Goal: Task Accomplishment & Management: Use online tool/utility

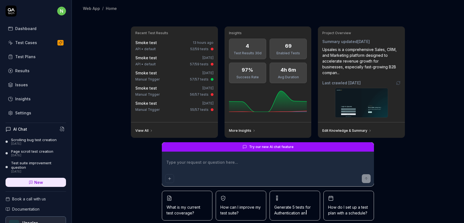
click at [23, 71] on div "Results" at bounding box center [22, 71] width 14 height 6
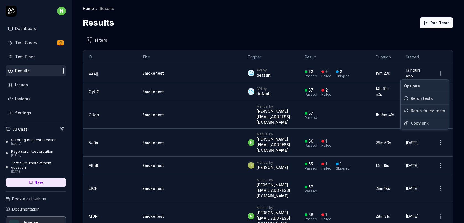
click at [442, 74] on html "n Dashboard Test Cases Test Plans Results Issues Insights Settings AI Chat Scro…" at bounding box center [232, 115] width 464 height 230
click at [310, 73] on html "n Dashboard Test Cases Test Plans Results Issues Insights Settings AI Chat Scro…" at bounding box center [232, 115] width 464 height 230
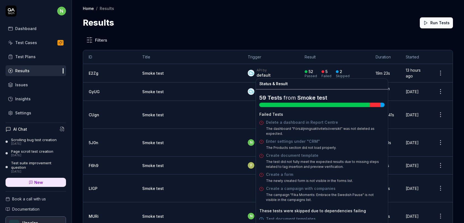
click at [321, 73] on div "5" at bounding box center [324, 71] width 6 height 5
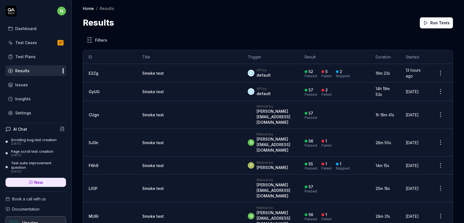
click at [325, 71] on div "5" at bounding box center [326, 71] width 2 height 5
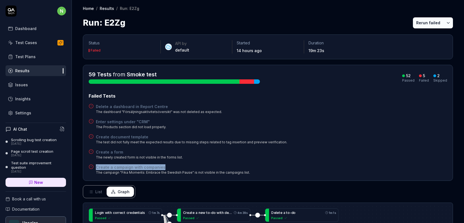
click at [118, 108] on h4 "Delete a dashboard in Report Centre" at bounding box center [159, 107] width 126 height 6
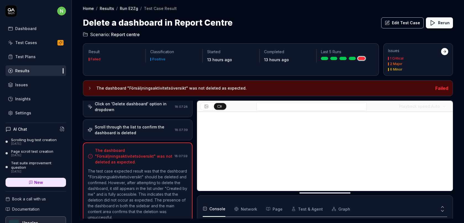
scroll to position [69, 0]
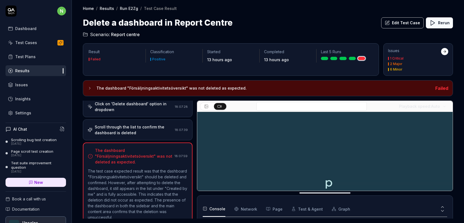
click at [412, 24] on button "Edit Test Case" at bounding box center [402, 22] width 43 height 11
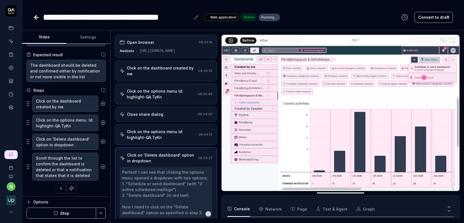
click at [165, 88] on div "Click on the options menu Id: highlight-QA.TyKn" at bounding box center [161, 94] width 69 height 12
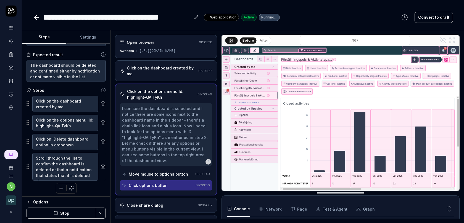
click at [168, 68] on div "Click on the dashboard created by me" at bounding box center [161, 71] width 69 height 12
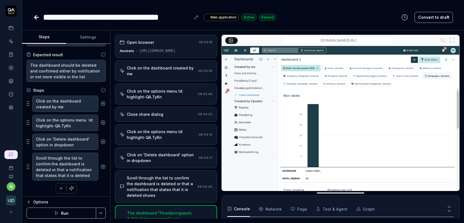
type textarea "*"
click at [11, 66] on icon at bounding box center [11, 67] width 5 height 5
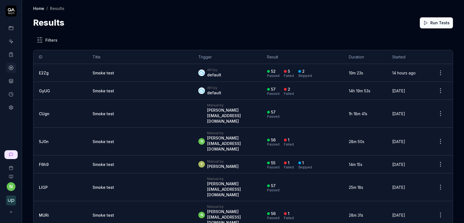
click at [439, 70] on html "n Home / Results Home / Results Results Run Tests Filters ID Title Trigger Resu…" at bounding box center [232, 115] width 464 height 230
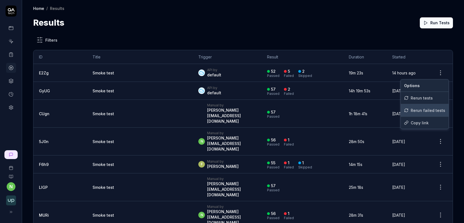
click at [416, 109] on div "Rerun failed tests" at bounding box center [425, 110] width 48 height 12
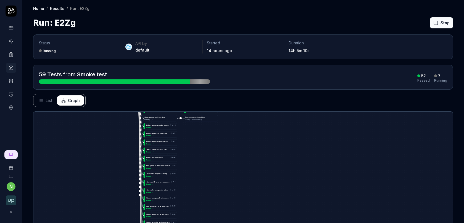
drag, startPoint x: 218, startPoint y: 176, endPoint x: 252, endPoint y: 100, distance: 83.9
click at [252, 100] on div "Status Running API by default Started 14 hours ago Duration 14h 5m 10s 59 Tests…" at bounding box center [243, 165] width 442 height 272
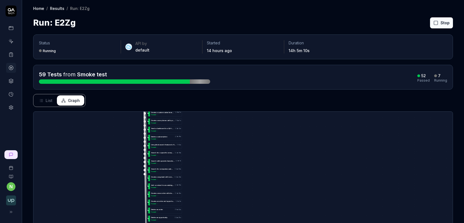
drag, startPoint x: 215, startPoint y: 182, endPoint x: 236, endPoint y: 89, distance: 95.3
click at [235, 89] on div "Status Running API by default Started 14 hours ago Duration 14h 5m 10s 59 Tests…" at bounding box center [243, 165] width 442 height 272
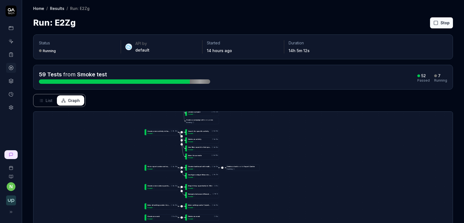
drag, startPoint x: 228, startPoint y: 186, endPoint x: 245, endPoint y: 103, distance: 84.8
click at [245, 103] on div "Status Running API by default Started 14 hours ago Duration 14h 5m 12s 59 Tests…" at bounding box center [243, 165] width 442 height 272
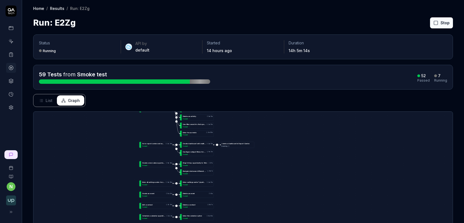
drag, startPoint x: 266, startPoint y: 139, endPoint x: 245, endPoint y: 65, distance: 77.1
click at [245, 65] on div "Status Running API by default Started 14 hours ago Duration 14h 5m 14s 59 Tests…" at bounding box center [243, 165] width 442 height 272
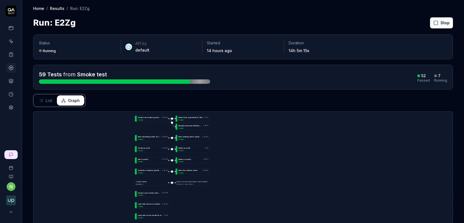
drag, startPoint x: 237, startPoint y: 175, endPoint x: 240, endPoint y: 239, distance: 63.3
click at [240, 223] on html "n Home / Results / Run: E2Zg Home / Results / Run: E2Zg Run: E2Zg Stop Status R…" at bounding box center [232, 115] width 464 height 230
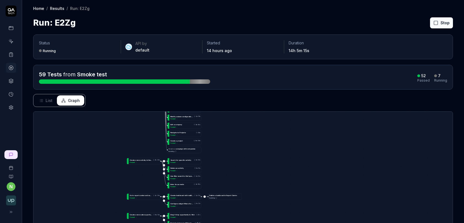
drag, startPoint x: 262, startPoint y: 155, endPoint x: 261, endPoint y: 202, distance: 46.7
click at [261, 201] on div "D e l e t e a c u s t o m s a l e s b o a r d u n d e r s e t t i n g s 1m 46s …" at bounding box center [242, 201] width 419 height 178
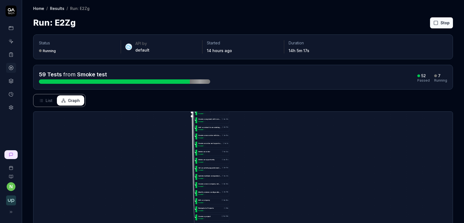
drag, startPoint x: 239, startPoint y: 152, endPoint x: 269, endPoint y: 227, distance: 80.4
click at [269, 223] on html "n Home / Results / Run: E2Zg Home / Results / Run: E2Zg Run: E2Zg Stop Status R…" at bounding box center [232, 115] width 464 height 230
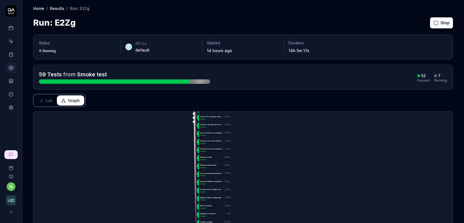
drag, startPoint x: 260, startPoint y: 155, endPoint x: 260, endPoint y: 218, distance: 63.5
click at [260, 218] on div "D e l e t e a c u s t o m s a l e s b o a r d u n d e r s e t t i n g s 1m 46s …" at bounding box center [242, 201] width 419 height 178
click at [44, 100] on button "List" at bounding box center [46, 101] width 22 height 10
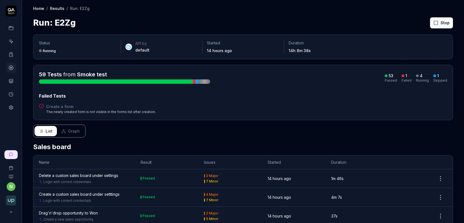
click at [55, 96] on div "Failed Tests" at bounding box center [243, 96] width 408 height 7
click at [53, 105] on h4 "Create a form" at bounding box center [101, 107] width 110 height 6
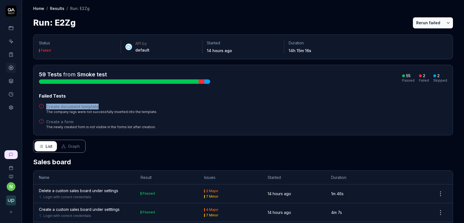
click at [11, 42] on icon at bounding box center [11, 41] width 5 height 5
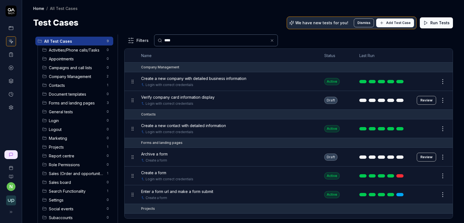
type input "****"
click at [444, 157] on html "n Home / All Test Cases Home / All Test Cases Test Cases We have new tests for …" at bounding box center [232, 115] width 464 height 230
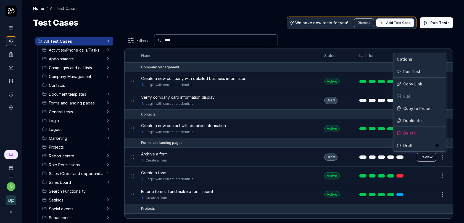
click at [437, 147] on button "button" at bounding box center [439, 145] width 8 height 4
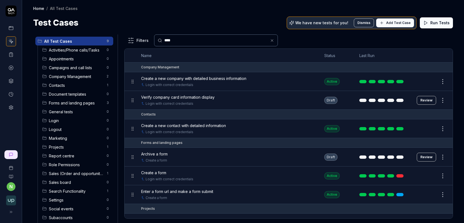
click at [157, 153] on html "n Home / All Test Cases Home / All Test Cases Test Cases We have new tests for …" at bounding box center [232, 115] width 464 height 230
click at [160, 153] on span "Archive a form" at bounding box center [154, 154] width 27 height 6
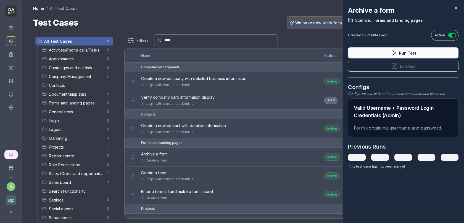
click at [397, 67] on icon at bounding box center [394, 66] width 7 height 7
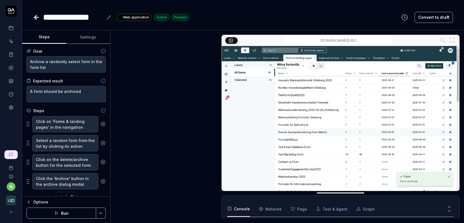
scroll to position [142, 0]
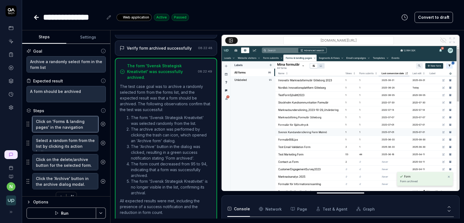
click at [72, 123] on textarea "Click on 'Forms & landing pages' in the navigation menu." at bounding box center [65, 124] width 66 height 16
click at [70, 161] on textarea "Click on the delete/archive button for the selected form." at bounding box center [65, 162] width 66 height 16
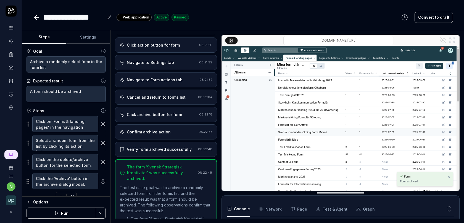
type textarea "*"
click at [150, 79] on div "Navigate to Form actions tab" at bounding box center [155, 80] width 56 height 6
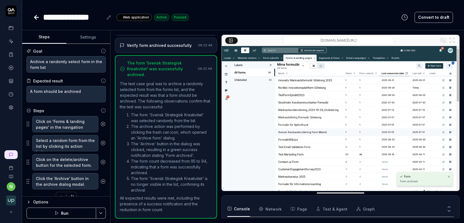
scroll to position [142, 0]
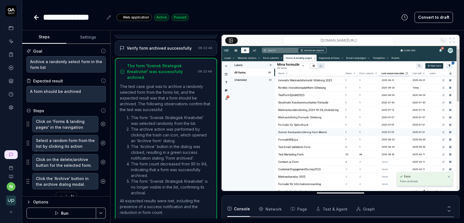
click at [12, 69] on circle at bounding box center [11, 68] width 4 height 4
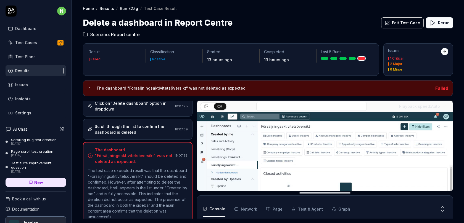
scroll to position [69, 0]
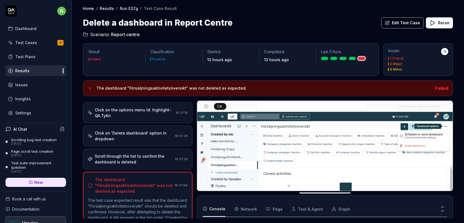
click at [151, 136] on div "Click on 'Delete dashboard' option in dropdown" at bounding box center [134, 136] width 78 height 12
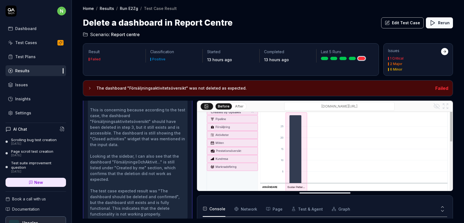
scroll to position [80, 0]
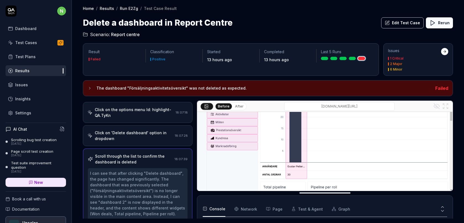
click at [134, 136] on div "Click on 'Delete dashboard' option in dropdown" at bounding box center [134, 136] width 78 height 12
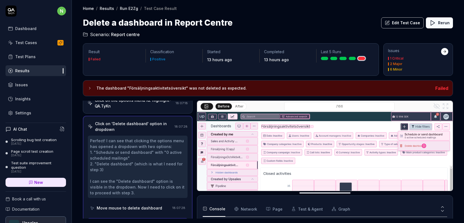
scroll to position [41, 0]
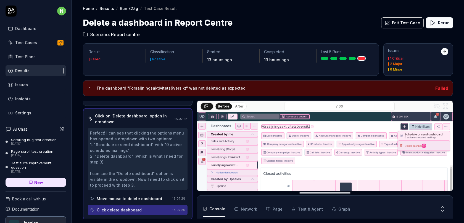
click at [240, 106] on button "After" at bounding box center [239, 107] width 13 height 6
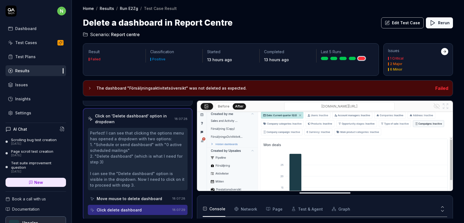
scroll to position [0, 0]
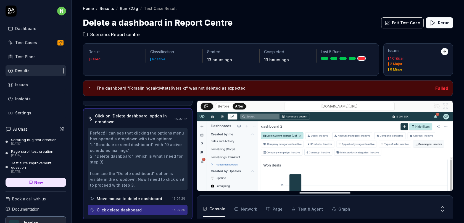
click at [222, 104] on button "Before" at bounding box center [224, 107] width 16 height 6
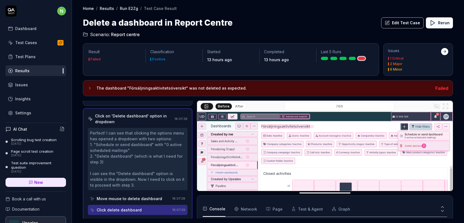
click at [240, 104] on button "After" at bounding box center [239, 107] width 13 height 6
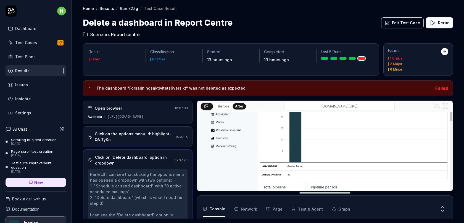
click at [407, 24] on button "Edit Test Case" at bounding box center [402, 22] width 43 height 11
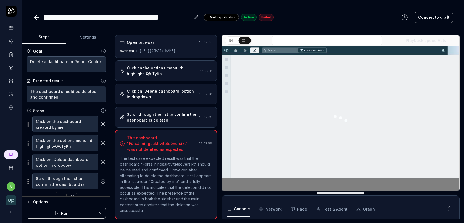
scroll to position [9, 0]
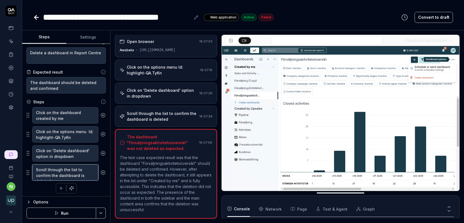
click at [85, 172] on textarea "Scroll through the list to confirm the dashboard is deleted" at bounding box center [65, 173] width 66 height 16
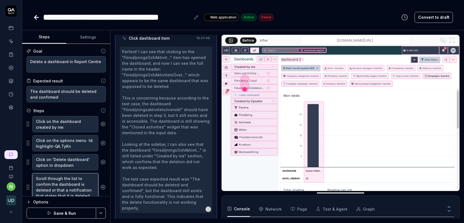
type textarea "Scroll through the list to confirm the dashboard is deleted or that a notificat…"
click at [70, 98] on textarea "The dashboard should be deleted and confirmed" at bounding box center [66, 94] width 79 height 16
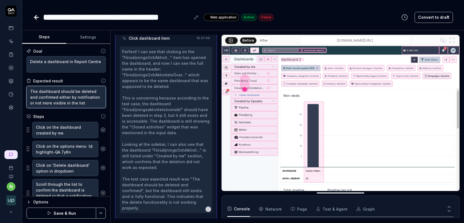
type textarea "The dashboard should be deleted and confirmed either by notification or not mor…"
click at [69, 212] on button "Save & Run" at bounding box center [62, 213] width 70 height 11
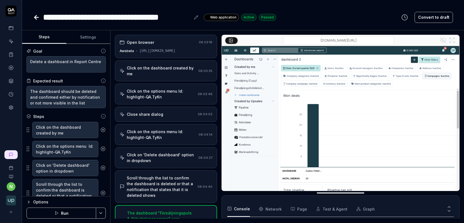
scroll to position [58, 0]
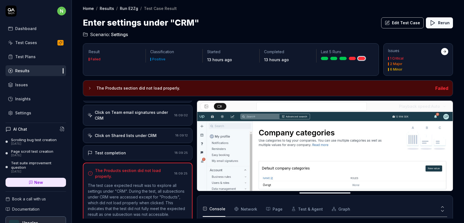
click at [154, 128] on div "Click on Shared lists under CRM 18:09:12" at bounding box center [138, 135] width 110 height 15
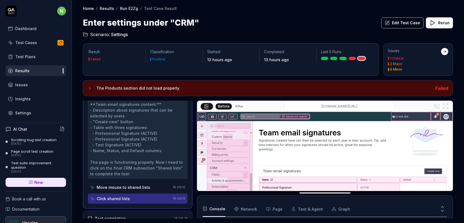
scroll to position [316, 0]
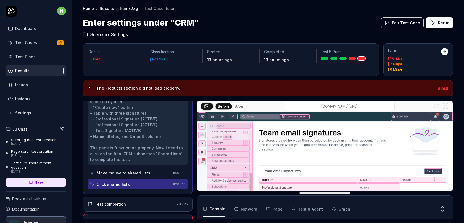
click at [136, 219] on div "The Products section did not load properly." at bounding box center [134, 225] width 78 height 12
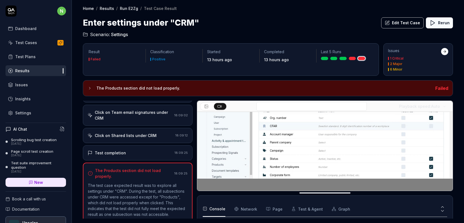
scroll to position [80, 0]
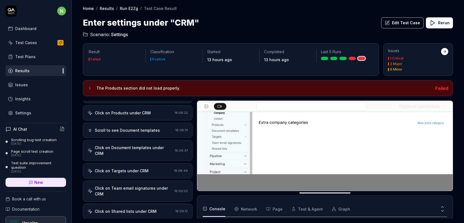
click at [150, 145] on div "Click on Document templates under CRM" at bounding box center [134, 151] width 78 height 12
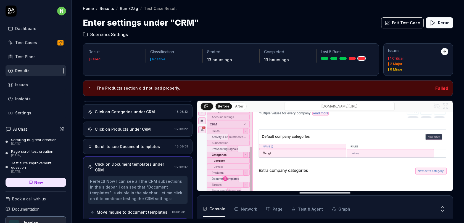
scroll to position [30, 0]
click at [136, 126] on div "Click on Products under CRM" at bounding box center [123, 129] width 56 height 6
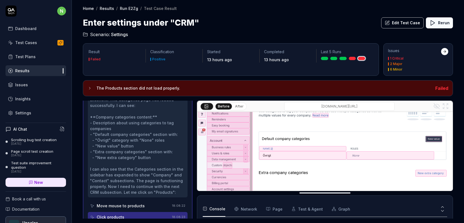
scroll to position [43, 0]
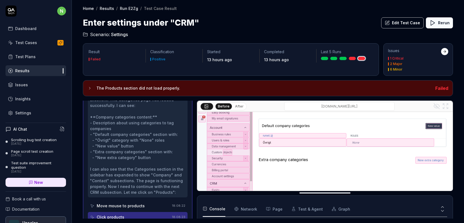
click at [236, 106] on button "After" at bounding box center [239, 107] width 13 height 6
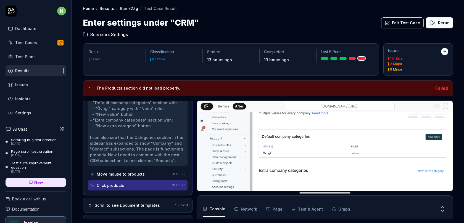
scroll to position [224, 0]
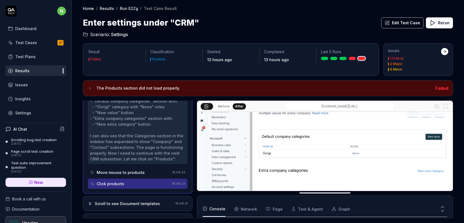
click at [168, 179] on div "Click products" at bounding box center [130, 184] width 80 height 10
click at [157, 201] on div "Scroll to see Document templates" at bounding box center [131, 204] width 86 height 6
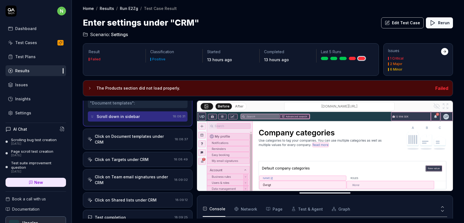
scroll to position [253, 0]
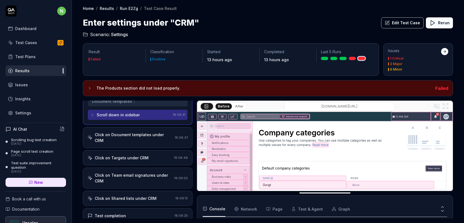
click at [240, 106] on button "After" at bounding box center [239, 107] width 13 height 6
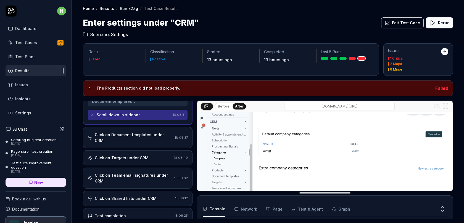
scroll to position [259, 0]
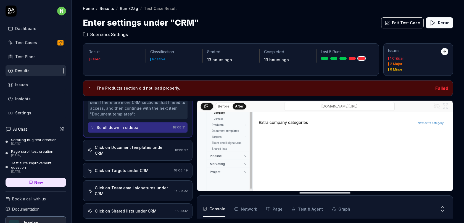
click at [136, 168] on div "Click on Targets under CRM" at bounding box center [122, 171] width 54 height 6
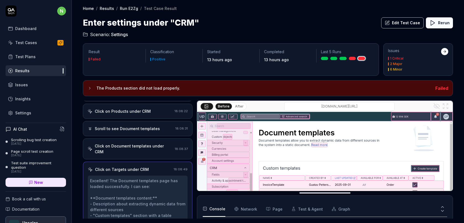
click at [145, 141] on div "Click on Document templates under CRM 18:08:37" at bounding box center [138, 149] width 110 height 21
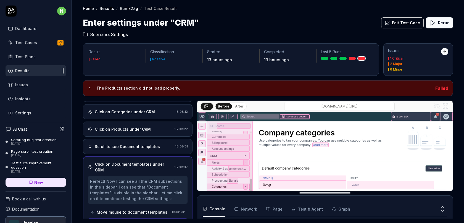
click at [144, 144] on div "Scroll to see Document templates" at bounding box center [127, 147] width 65 height 6
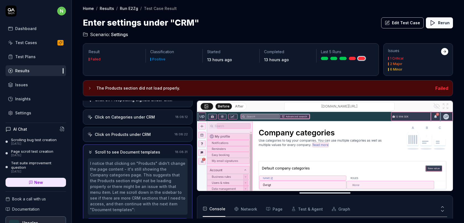
click at [145, 132] on div "Click on Products under CRM 18:08:22" at bounding box center [138, 134] width 110 height 15
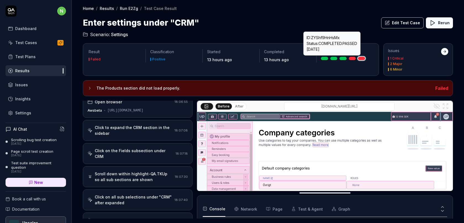
scroll to position [0, 0]
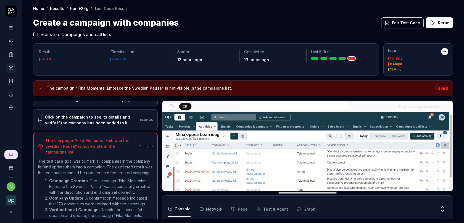
scroll to position [183, 0]
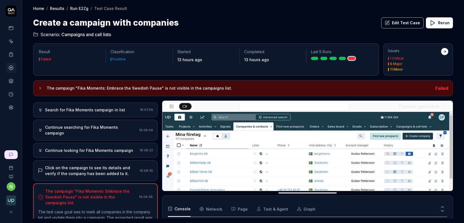
click at [108, 148] on div "Continue looking for Fika Moments campaign" at bounding box center [89, 151] width 88 height 6
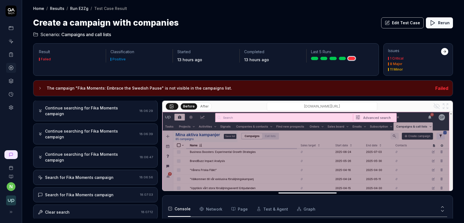
click at [82, 147] on div "Continue searching for Fika Moments campaign 18:06:47" at bounding box center [95, 157] width 125 height 21
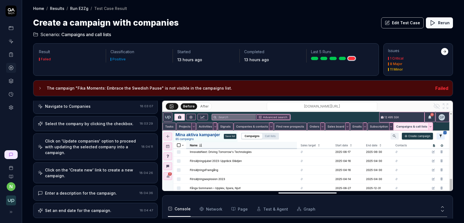
click at [86, 123] on div "Select the company by clicking the checkbox." at bounding box center [89, 124] width 88 height 6
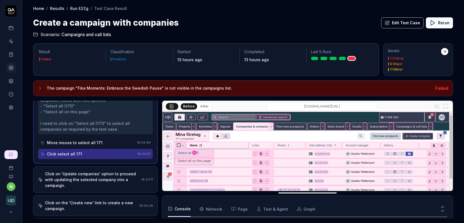
scroll to position [131, 0]
click at [91, 174] on div "Click on 'Update companies' option to proceed with updating the selected compan…" at bounding box center [92, 178] width 94 height 17
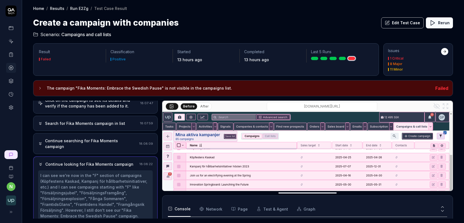
scroll to position [471, 0]
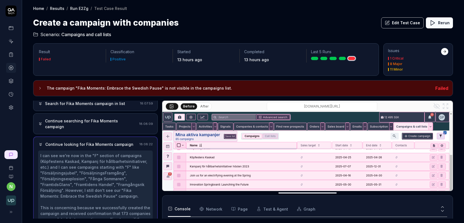
click at [402, 25] on button "Edit Test Case" at bounding box center [402, 22] width 43 height 11
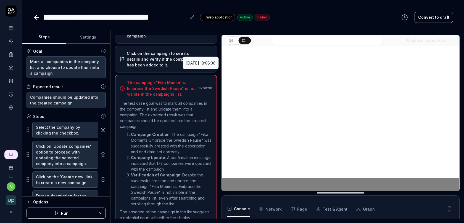
scroll to position [572, 0]
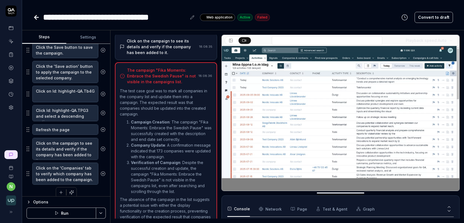
scroll to position [189, 0]
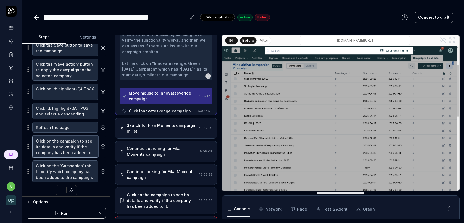
click at [72, 142] on textarea "Click on the campaign to see its details and verify if the company has been add…" at bounding box center [65, 147] width 66 height 22
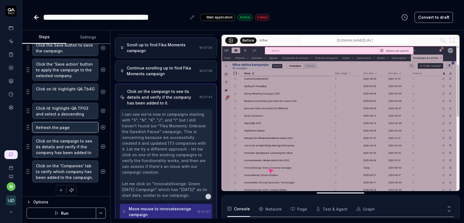
click at [72, 122] on textarea "Refresh the page" at bounding box center [65, 127] width 66 height 10
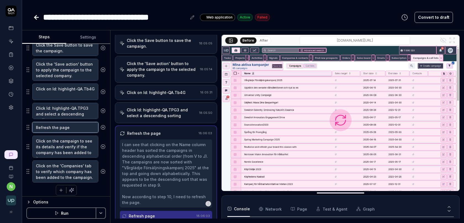
scroll to position [159, 0]
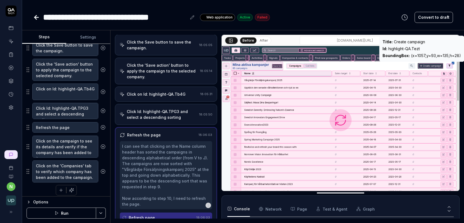
click at [399, 48] on div "Id : highlight-QA.Tezt" at bounding box center [421, 49] width 78 height 6
copy div "Id : highlight-QA.Tezt"
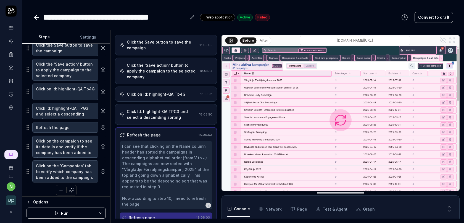
click at [61, 188] on icon "button" at bounding box center [61, 190] width 5 height 5
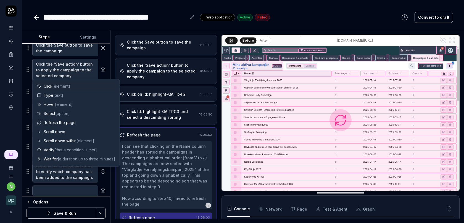
scroll to position [202, 0]
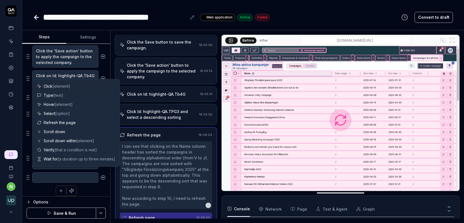
type textarea "*"
type textarea "I"
type textarea "*"
type textarea "Yo"
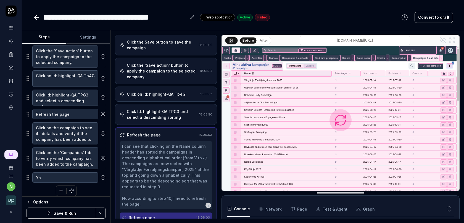
type textarea "*"
type textarea "You"
type textarea "*"
type textarea "You"
type textarea "*"
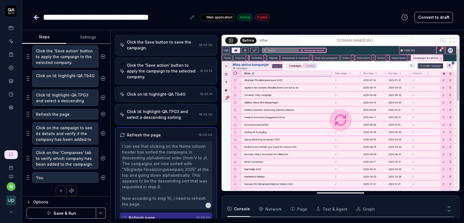
type textarea "You"
type textarea "*"
type textarea "Yo"
type textarea "*"
type textarea "Y"
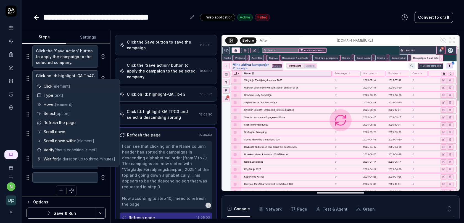
type textarea "U"
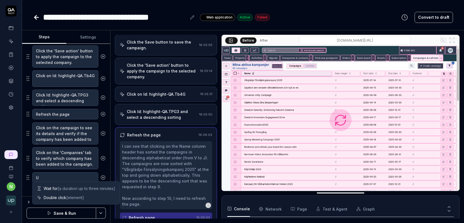
type textarea "*"
type textarea "Us"
type textarea "*"
type textarea "Use"
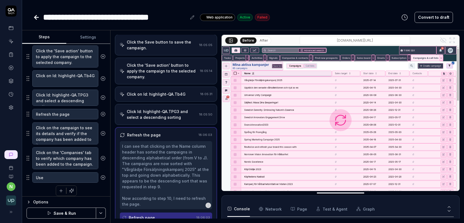
type textarea "*"
type textarea "Use"
type textarea "*"
type textarea "Use t"
type textarea "*"
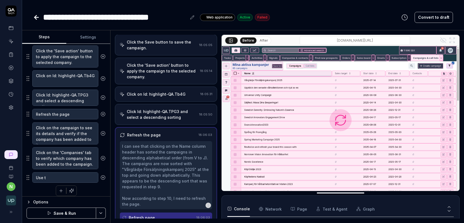
type textarea "Use th"
type textarea "*"
type textarea "Use the"
type textarea "*"
type textarea "Use the"
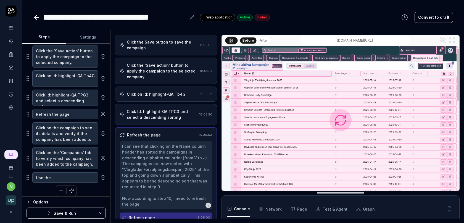
type textarea "*"
type textarea "Use the s"
type textarea "*"
type textarea "Use the se"
type textarea "*"
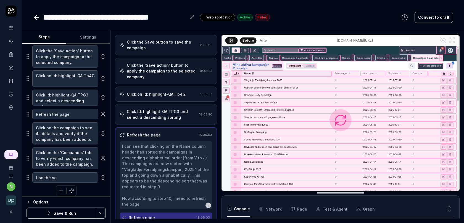
type textarea "Use the sea"
type textarea "*"
type textarea "Use the sear"
type textarea "*"
type textarea "Use the searc"
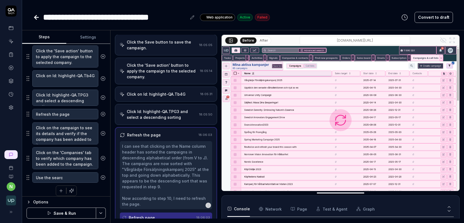
type textarea "*"
type textarea "Use the search"
type textarea "*"
type textarea "Use the search b"
type textarea "*"
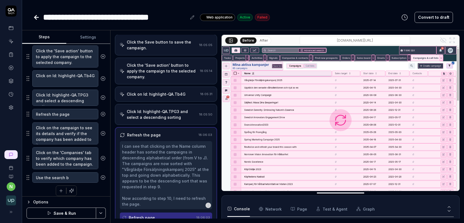
type textarea "Use the search ba"
type textarea "*"
type textarea "Use the search bar"
type textarea "*"
type textarea "Use the search bar"
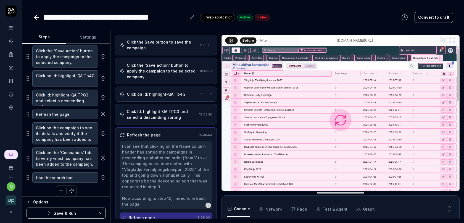
type textarea "*"
type textarea "Use the search bar j"
type textarea "*"
type textarea "Use the search bar"
type textarea "*"
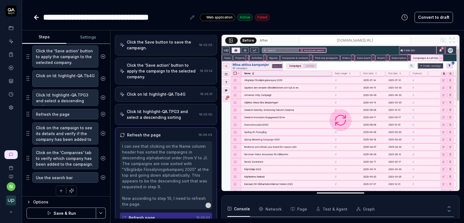
type textarea "Use the search bar t"
type textarea "*"
type textarea "Use the search bar to"
type textarea "*"
type textarea "Use the search bar t"
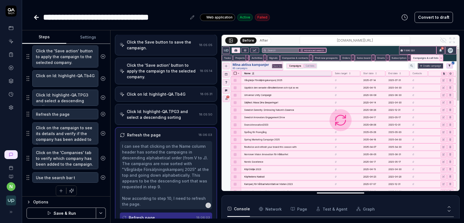
type textarea "*"
type textarea "Use the search bar"
type textarea "*"
type textarea "Use the search bar j"
type textarea "*"
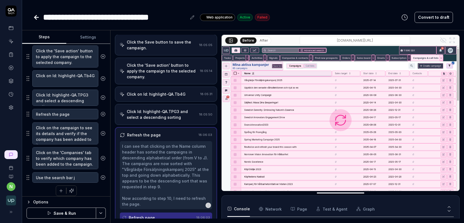
type textarea "Use the search bar ju"
type textarea "*"
type textarea "Use the search bar jus"
type textarea "*"
type textarea "Use the search bar just"
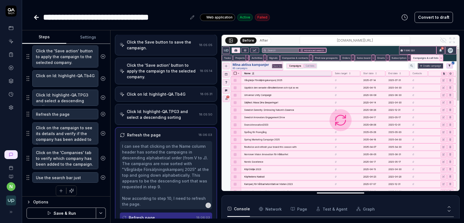
type textarea "*"
type textarea "Use the search bar just"
type textarea "*"
type textarea "Use the search bar just"
type textarea "*"
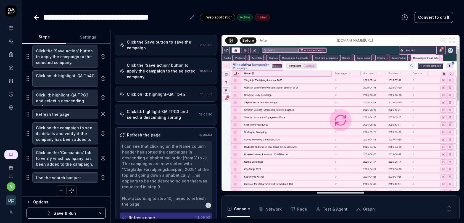
type textarea "Use the search bar jus"
type textarea "*"
type textarea "Use the search bar ju"
type textarea "*"
type textarea "Use the search bar j"
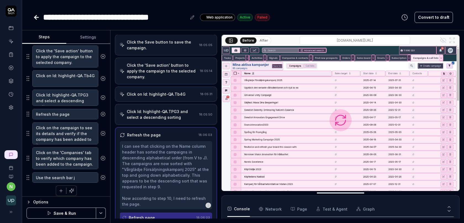
type textarea "*"
type textarea "Use the search bar"
type textarea "*"
type textarea "Use the search bar to"
type textarea "*"
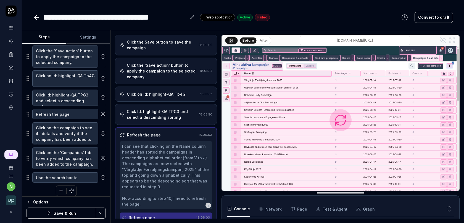
type textarea "Use the search bar to t"
type textarea "*"
type textarea "Use the search bar to th"
type textarea "*"
type textarea "Use the search bar to the"
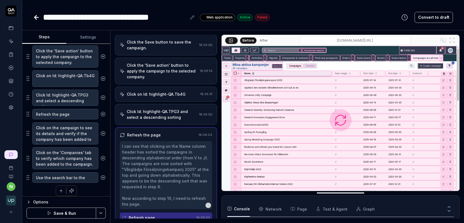
type textarea "*"
type textarea "Use the search bar to the"
type textarea "*"
type textarea "Use the search bar to the l"
type textarea "*"
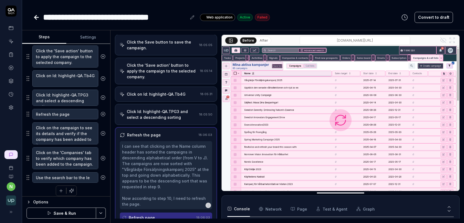
type textarea "Use the search bar to the lef"
type textarea "*"
type textarea "Use the search bar to the left"
type textarea "*"
type textarea "Use the search bar to the left"
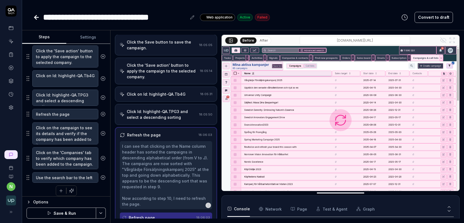
type textarea "*"
type textarea "Use the search bar to the left o"
type textarea "*"
type textarea "Use the search bar to the left of"
type textarea "*"
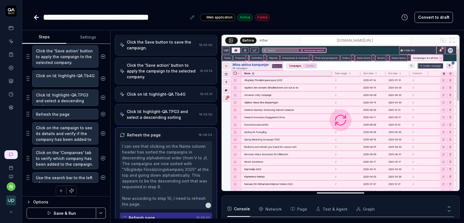
type textarea "Use the search bar to the left of"
type textarea "*"
type textarea "Use the search bar to the left of Id: highlight-QA.Tezt"
type textarea "*"
type textarea "Use the search bar to the left of Id: highlight-QA.Tezt"
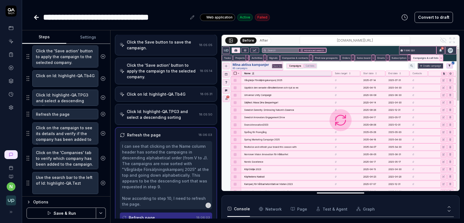
type textarea "*"
type textarea "Use the search bar to the left of Id: highlight-QA.Tezt"
type textarea "*"
type textarea "Use the search bar to the left of Id: highlight-QA.Tezt"
type textarea "*"
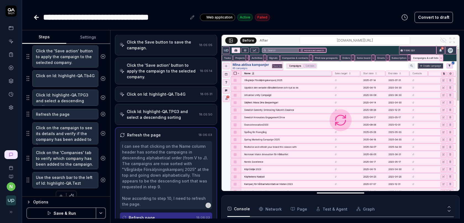
type textarea "Use the search bar to the left of Id: highlight-QA.Tezt t"
type textarea "*"
type textarea "Use the search bar to the left of Id: highlight-QA.Tezt to"
type textarea "*"
type textarea "Use the search bar to the left of Id: highlight-QA.Tezt to"
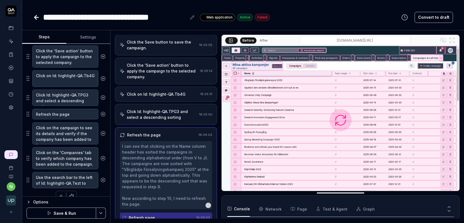
type textarea "*"
type textarea "Use the search bar to the left of Id: highlight-QA.Tezt to s"
type textarea "*"
type textarea "Use the search bar to the left of Id: highlight-QA.Tezt to se"
type textarea "*"
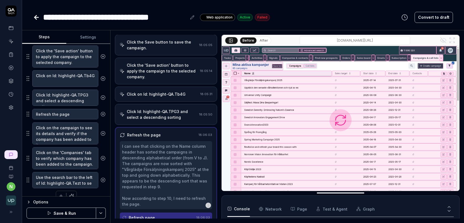
type textarea "Use the search bar to the left of Id: highlight-QA.Tezt to sea"
type textarea "*"
type textarea "Use the search bar to the left of Id: highlight-QA.Tezt to sear"
type textarea "*"
type textarea "Use the search bar to the left of Id: highlight-QA.Tezt to searc"
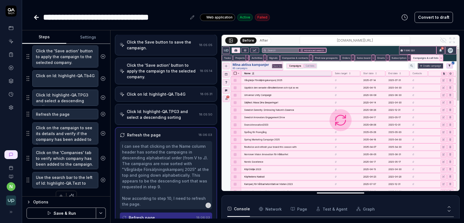
type textarea "*"
type textarea "Use the search bar to the left of Id: highlight-QA.Tezt to search"
type textarea "*"
type textarea "Use the search bar to the left of Id: highlight-QA.Tezt to search"
type textarea "*"
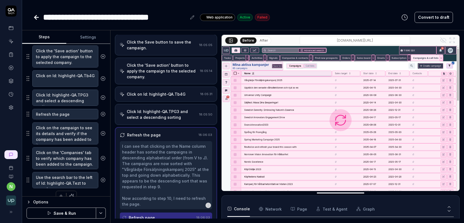
type textarea "Use the search bar to the left of Id: highlight-QA.Tezt to search f"
type textarea "*"
type textarea "Use the search bar to the left of Id: highlight-QA.Tezt to search fo"
type textarea "*"
type textarea "Use the search bar to the left of Id: highlight-QA.Tezt to search for"
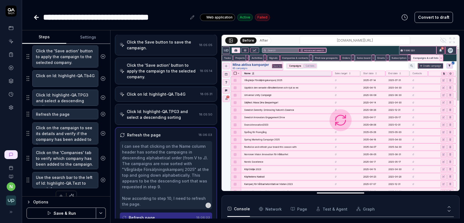
type textarea "*"
type textarea "Use the search bar to the left of Id: highlight-QA.Tezt to search for"
type textarea "*"
type textarea "Use the search bar to the left of Id: highlight-QA.Tezt to search for th"
type textarea "*"
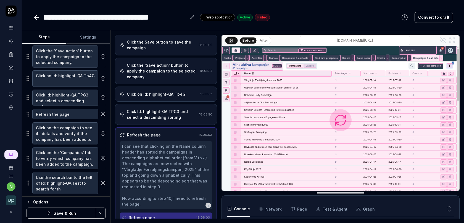
type textarea "Use the search bar to the left of Id: highlight-QA.Tezt to search for the"
type textarea "*"
type textarea "Use the search bar to the left of Id: highlight-QA.Tezt to search for the"
type textarea "*"
type textarea "Use the search bar to the left of Id: highlight-QA.Tezt to search for the c"
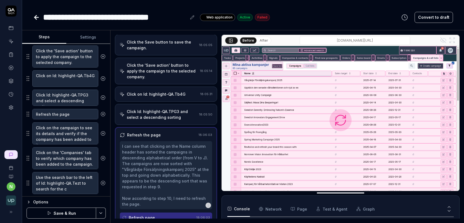
type textarea "*"
type textarea "Use the search bar to the left of Id: highlight-QA.Tezt to search for the ca"
type textarea "*"
type textarea "Use the search bar to the left of Id: highlight-QA.Tezt to search for the cam"
type textarea "*"
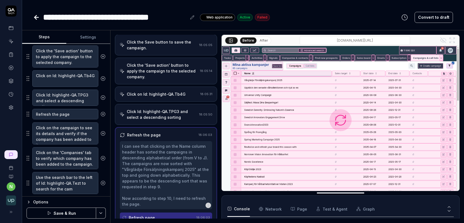
type textarea "Use the search bar to the left of Id: highlight-QA.Tezt to search for the camp"
type textarea "*"
type textarea "Use the search bar to the left of Id: highlight-QA.Tezt to search for the campa"
type textarea "*"
type textarea "Use the search bar to the left of Id: highlight-QA.Tezt to search for the campai"
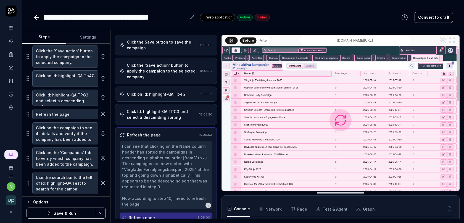
type textarea "*"
type textarea "Use the search bar to the left of Id: highlight-QA.Tezt to search for the campa…"
type textarea "*"
type textarea "Use the search bar to the left of Id: highlight-QA.Tezt to search for the campa…"
type textarea "*"
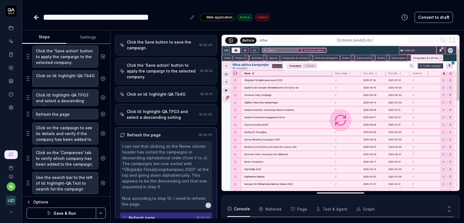
type textarea "Use the search bar to the left of Id: highlight-QA.Tezt to search for the campa…"
type textarea "*"
type textarea "Use the search bar to the left of Id: highlight-QA.Tezt to search for the campa…"
type textarea "*"
type textarea "Use the search bar to the left of Id: highlight-QA.Tezt to search for the campa…"
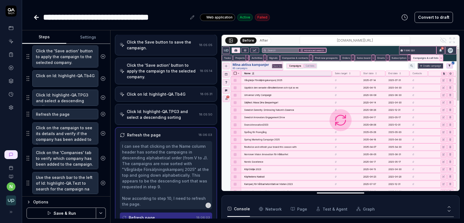
type textarea "*"
type textarea "Use the search bar to the left of Id: highlight-QA.Tezt to search for the campa…"
type textarea "*"
type textarea "Use the search bar to the left of Id: highlight-QA.Tezt to search for the campa…"
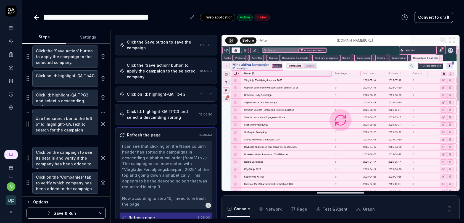
drag, startPoint x: 27, startPoint y: 181, endPoint x: 27, endPoint y: 126, distance: 55.5
click at [27, 126] on fieldset "Select the company by clicking the checkbox. Click on 'Update companies' option…" at bounding box center [66, 56] width 79 height 275
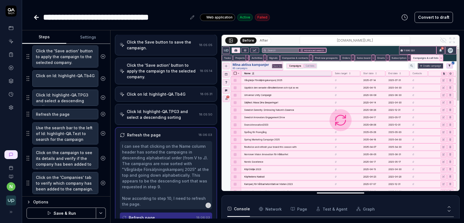
click at [58, 214] on button "Save & Run" at bounding box center [62, 213] width 70 height 11
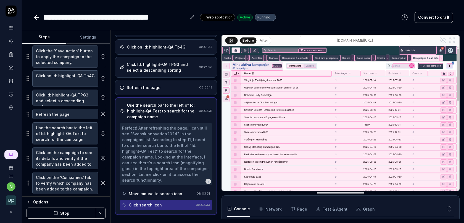
scroll to position [189, 0]
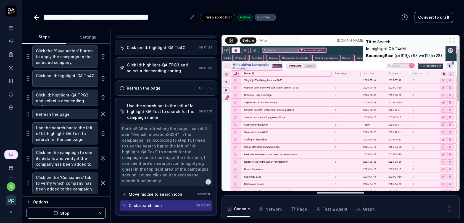
click at [391, 48] on div "Id : highlight-QA.T4oM" at bounding box center [404, 49] width 76 height 6
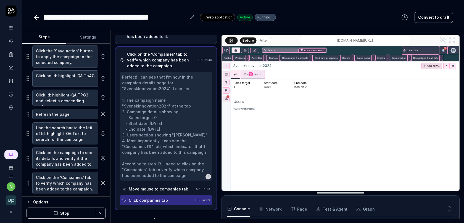
scroll to position [217, 0]
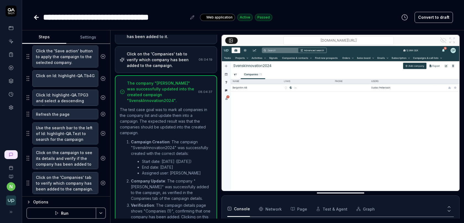
type textarea "*"
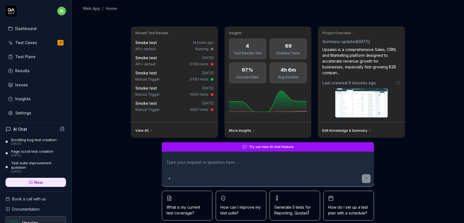
click at [16, 112] on div "Settings" at bounding box center [23, 113] width 16 height 6
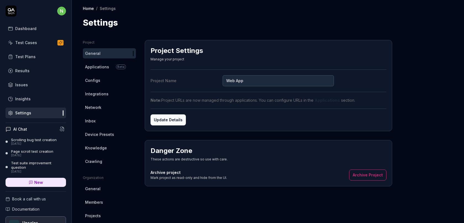
click at [100, 71] on link "Applications Beta" at bounding box center [109, 67] width 53 height 10
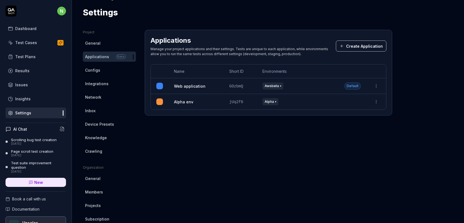
scroll to position [18, 0]
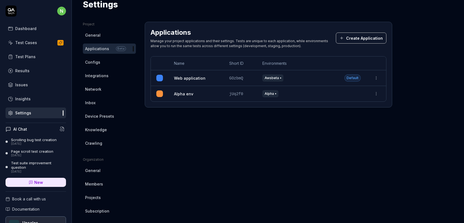
click at [100, 76] on span "Integrations" at bounding box center [96, 76] width 23 height 6
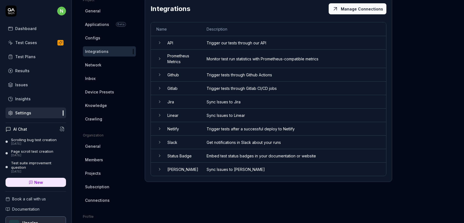
scroll to position [43, 0]
click at [101, 118] on link "Crawling" at bounding box center [109, 118] width 53 height 10
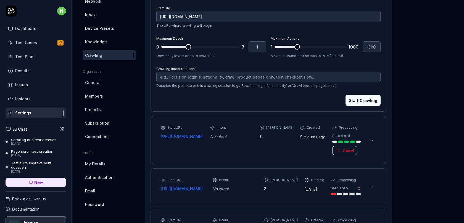
scroll to position [113, 0]
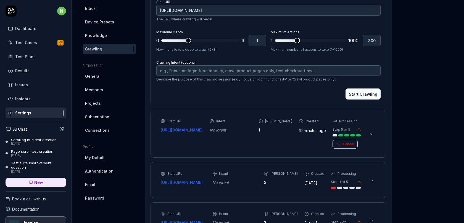
type textarea "*"
click at [23, 41] on div "Test Cases" at bounding box center [26, 43] width 22 height 6
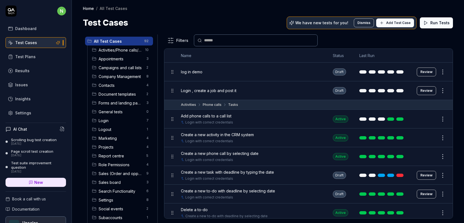
click at [403, 25] on span "Add Test Case" at bounding box center [398, 22] width 25 height 5
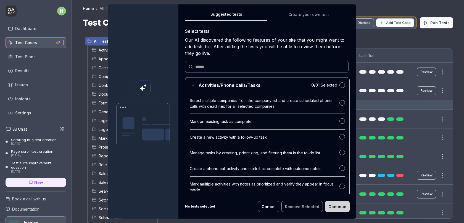
click at [253, 104] on div "Select multiple companies from the company list and create scheduled phone call…" at bounding box center [265, 104] width 150 height 12
click at [263, 96] on div "Select multiple companies from the company list and create scheduled phone call…" at bounding box center [267, 102] width 155 height 16
click at [298, 14] on button "Create your own test" at bounding box center [308, 16] width 82 height 10
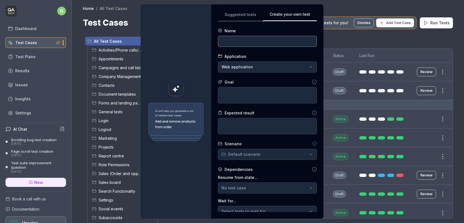
click at [252, 43] on input at bounding box center [267, 41] width 99 height 11
type input "Archive a form"
click at [251, 92] on textarea at bounding box center [267, 95] width 99 height 16
type textarea "A"
type textarea "*"
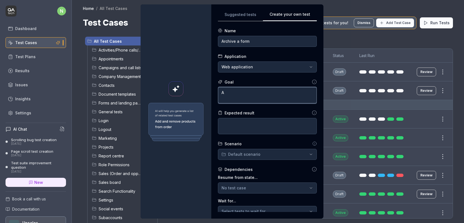
type textarea "Ar"
type textarea "*"
type textarea "Arc"
type textarea "*"
type textarea "Arch"
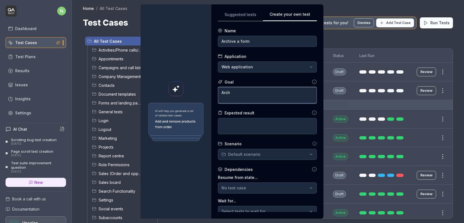
type textarea "*"
type textarea "Archi"
type textarea "*"
type textarea "Archiv"
type textarea "*"
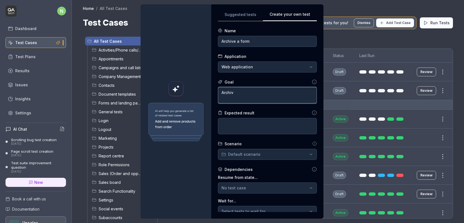
type textarea "Archive"
type textarea "*"
type textarea "Archiv"
type textarea "*"
type textarea "G"
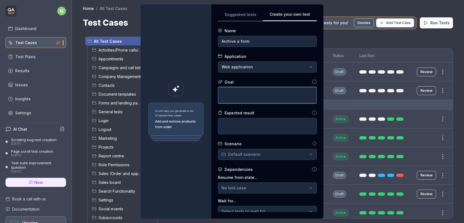
type textarea "*"
type textarea "F"
type textarea "*"
type textarea "Fr"
type textarea "*"
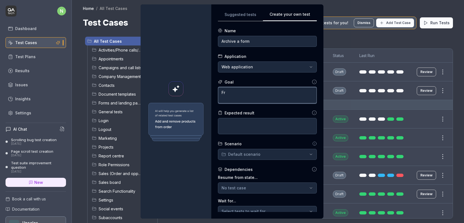
type textarea "Fro"
type textarea "*"
type textarea "From"
type textarea "*"
type textarea "From"
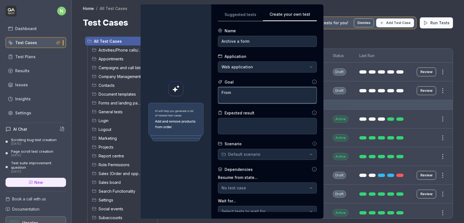
type textarea "*"
type textarea "From th"
type textarea "*"
type textarea "From the"
type textarea "*"
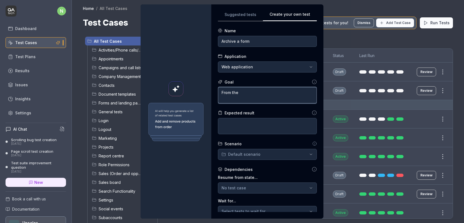
type textarea "From the"
type textarea "*"
type textarea "From the f"
type textarea "*"
type textarea "From the fo"
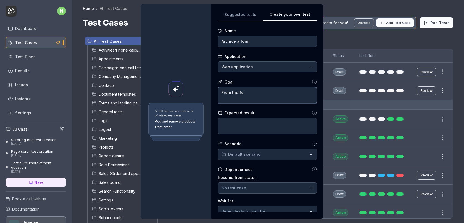
type textarea "*"
type textarea "From the for"
type textarea "*"
type textarea "From the form"
type textarea "*"
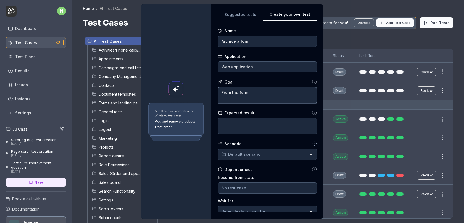
type textarea "From the form"
type textarea "*"
type textarea "From the form l"
type textarea "*"
type textarea "From the form li"
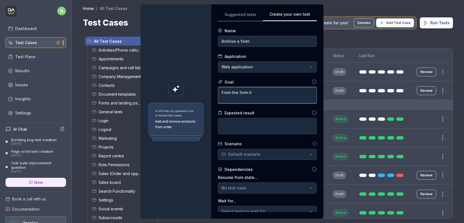
type textarea "*"
type textarea "From the form lis"
type textarea "*"
type textarea "From the form list"
type textarea "*"
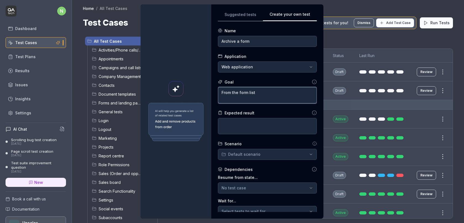
type textarea "From the form list,"
type textarea "*"
type textarea "From the form list,"
type textarea "*"
type textarea "From the form list, a"
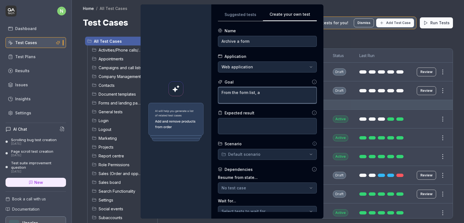
type textarea "*"
type textarea "From the form list, ar"
type textarea "*"
type textarea "From the form list, arc"
type textarea "*"
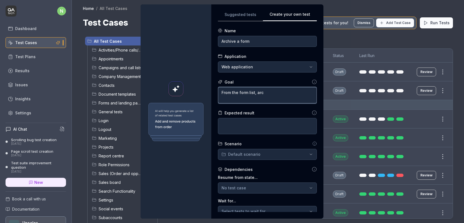
type textarea "From the form list, arch"
type textarea "*"
type textarea "From the form list, archi"
type textarea "*"
type textarea "A"
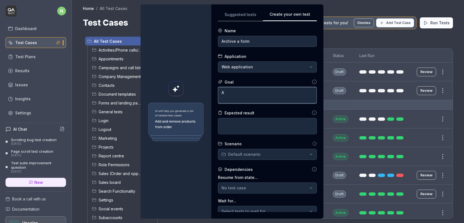
type textarea "*"
type textarea "Ar"
type textarea "*"
type textarea "Arc"
type textarea "*"
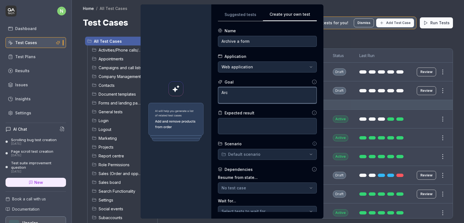
type textarea "Arch"
type textarea "*"
type textarea "Archi"
type textarea "*"
type textarea "Archiv"
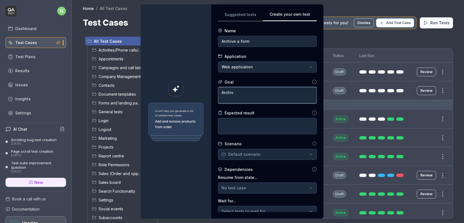
type textarea "*"
type textarea "Archive"
type textarea "*"
type textarea "Archive"
type textarea "*"
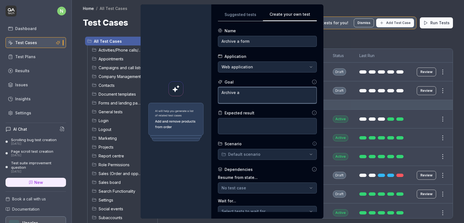
type textarea "Archive a"
type textarea "*"
type textarea "Archive a fo"
type textarea "*"
type textarea "Archive a for"
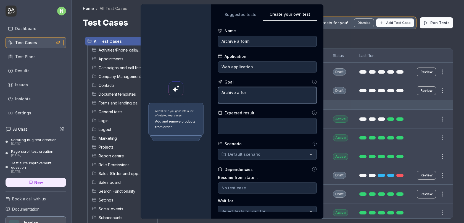
type textarea "*"
type textarea "Archive a form"
type textarea "*"
type textarea "Archive a form"
type textarea "*"
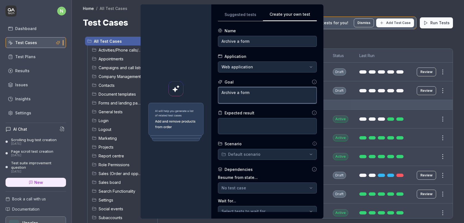
type textarea "Archive a form"
type textarea "*"
type textarea "Archive a for"
type textarea "*"
type textarea "Archive a fo"
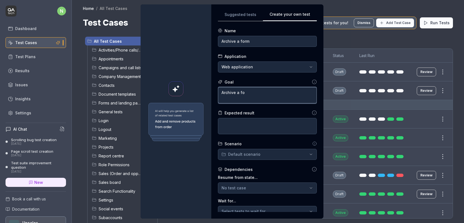
type textarea "*"
type textarea "Archive a f"
type textarea "*"
type textarea "Archive a"
type textarea "*"
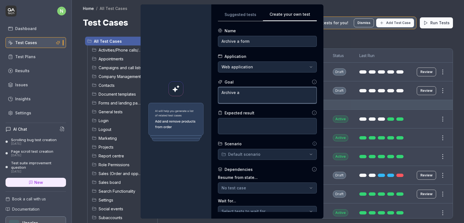
type textarea "Archive a r"
type textarea "*"
type textarea "Archive a ra"
type textarea "*"
type textarea "Archive a ran"
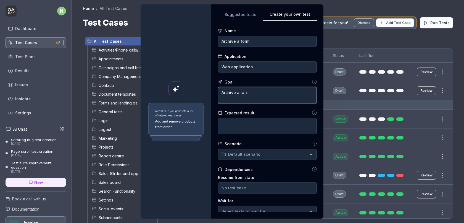
type textarea "*"
type textarea "Archive a rand"
type textarea "*"
type textarea "Archive a rando"
type textarea "*"
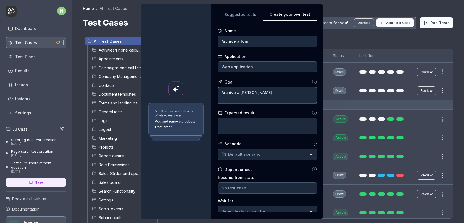
type textarea "Archive a random"
type textarea "*"
type textarea "Archive a random"
type textarea "*"
type textarea "Archive a random f"
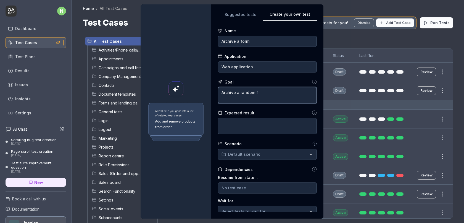
type textarea "*"
type textarea "Archive a random fo"
type textarea "*"
type textarea "Archive a random form"
type textarea "*"
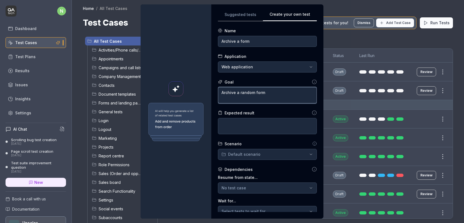
type textarea "Archive a random form"
click at [247, 91] on textarea "Archive a random form" at bounding box center [267, 95] width 99 height 16
click at [256, 91] on textarea "Archive a random form" at bounding box center [267, 95] width 99 height 16
type textarea "*"
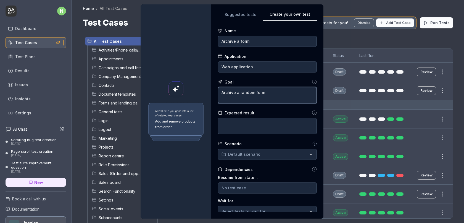
type textarea "Archive a randoml form"
type textarea "*"
type textarea "Archive a randomly form"
type textarea "*"
type textarea "Archive a randomly form"
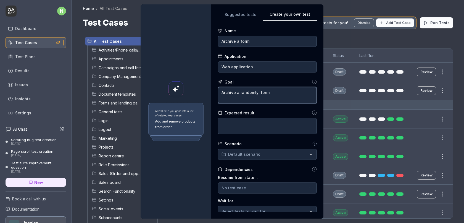
type textarea "*"
type textarea "Archive a randomly s form"
type textarea "*"
type textarea "Archive a randomly se form"
type textarea "*"
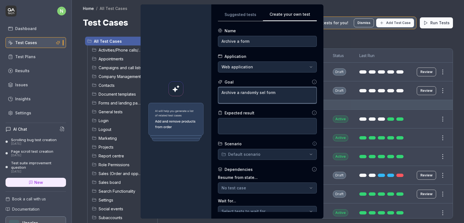
type textarea "Archive a randomly sele form"
type textarea "*"
type textarea "Archive a randomly selec form"
type textarea "*"
type textarea "Archive a randomly select form"
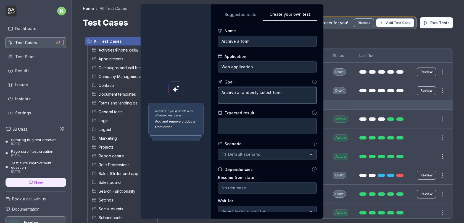
click at [288, 93] on textarea "Archive a randomly select form" at bounding box center [267, 95] width 99 height 16
type textarea "*"
type textarea "Archive a randomly select form i"
type textarea "*"
type textarea "Archive a randomly select form in"
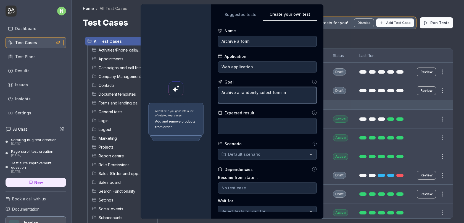
type textarea "*"
type textarea "Archive a randomly select form in"
type textarea "*"
type textarea "Archive a randomly select form in t"
type textarea "*"
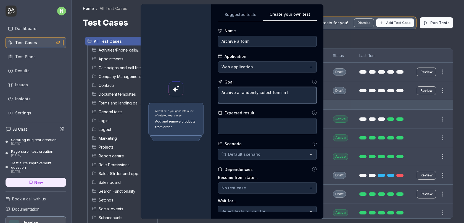
type textarea "Archive a randomly select form in th"
type textarea "*"
type textarea "Archive a randomly select form in the"
type textarea "*"
type textarea "Archive a randomly select form in the"
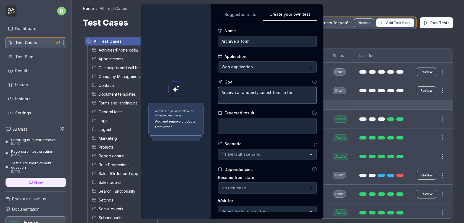
type textarea "*"
type textarea "Archive a randomly select form in the l"
type textarea "*"
type textarea "Archive a randomly select form in the"
type textarea "*"
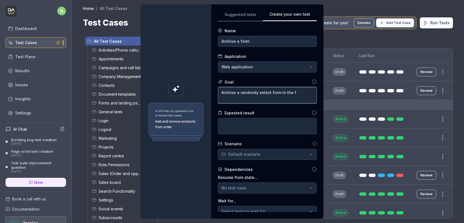
type textarea "Archive a randomly select form in the fo"
type textarea "*"
type textarea "Archive a randomly select form in the for"
type textarea "*"
type textarea "Archive a randomly select form in the form"
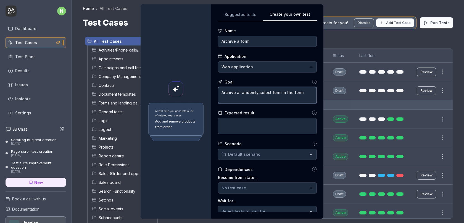
type textarea "*"
type textarea "Archive a randomly select form in the forml"
type textarea "*"
type textarea "Archive a randomly select form in the forml"
type textarea "*"
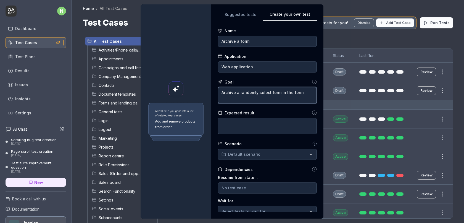
type textarea "Archive a randomly select form in the forml"
type textarea "*"
type textarea "Archive a randomly select form in the form"
type textarea "*"
type textarea "Archive a randomly select form in the form l"
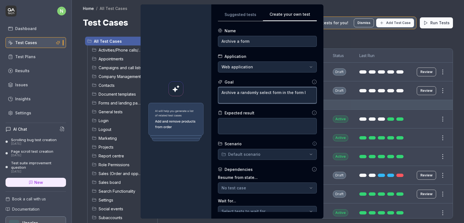
type textarea "*"
type textarea "Archive a randomly select form in the form lis"
type textarea "*"
type textarea "Archive a randomly select form in the form list"
type textarea "*"
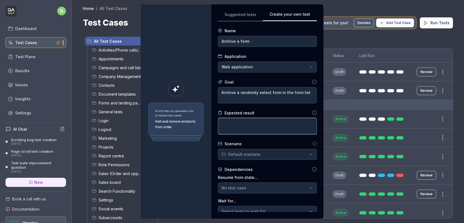
type textarea "A"
type textarea "*"
type textarea "A"
type textarea "*"
type textarea "A f"
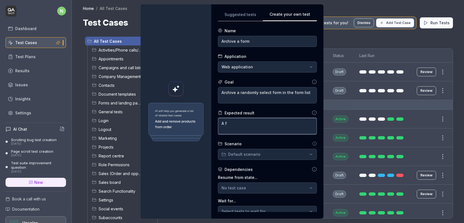
type textarea "*"
type textarea "A fo"
type textarea "*"
type textarea "A for"
type textarea "*"
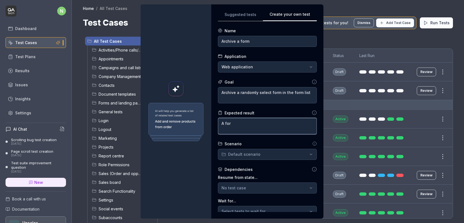
type textarea "A form"
type textarea "*"
type textarea "A form"
type textarea "*"
type textarea "A form s"
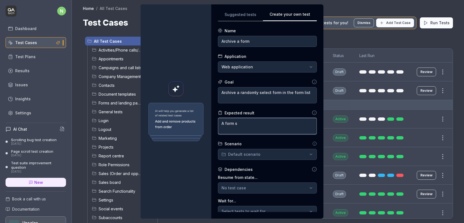
type textarea "*"
type textarea "A form sh"
type textarea "*"
click at [263, 160] on div "**********" at bounding box center [232, 111] width 464 height 223
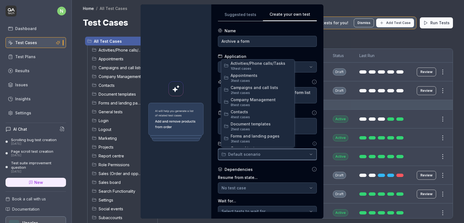
click at [267, 152] on div "**********" at bounding box center [232, 111] width 464 height 223
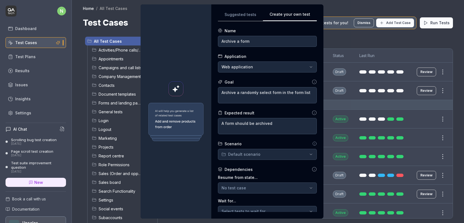
click at [267, 152] on div "**********" at bounding box center [232, 111] width 464 height 223
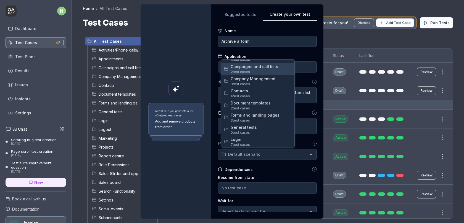
scroll to position [27, 0]
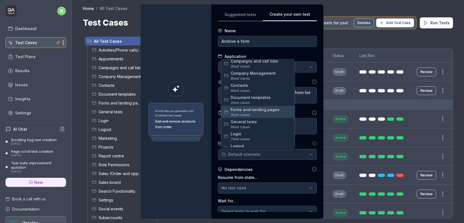
click at [265, 111] on span "Forms and landing pages" at bounding box center [261, 110] width 61 height 6
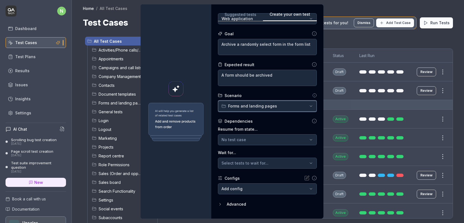
scroll to position [54, 0]
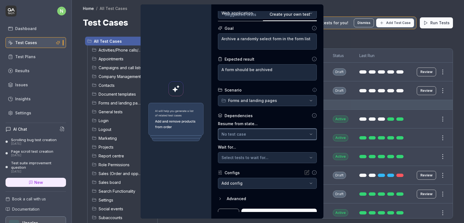
click at [268, 133] on div "No test case" at bounding box center [264, 134] width 86 height 6
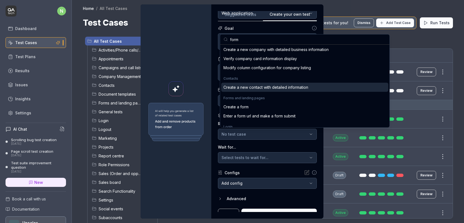
scroll to position [28, 0]
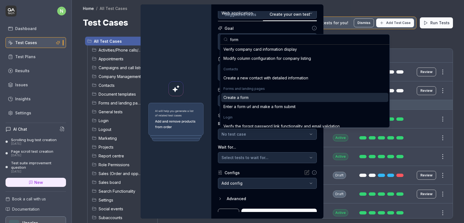
click at [262, 98] on div "Create a form" at bounding box center [304, 97] width 167 height 9
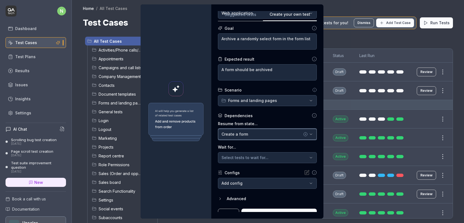
scroll to position [61, 0]
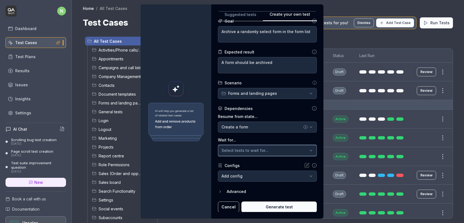
click at [258, 150] on span "Select tests to wait for..." at bounding box center [244, 150] width 47 height 5
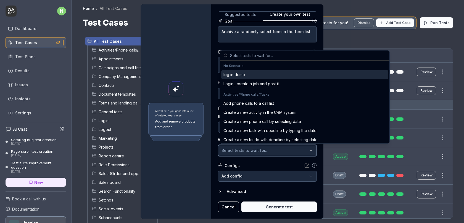
click at [262, 150] on span "Select tests to wait for..." at bounding box center [244, 150] width 47 height 5
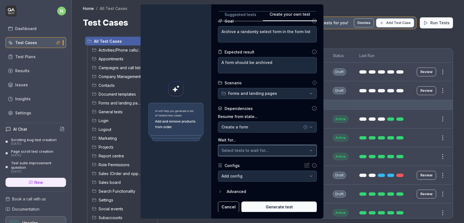
click at [265, 150] on span "Select tests to wait for..." at bounding box center [244, 150] width 47 height 5
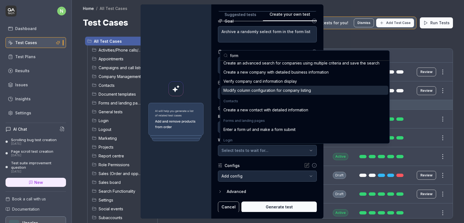
scroll to position [15, 0]
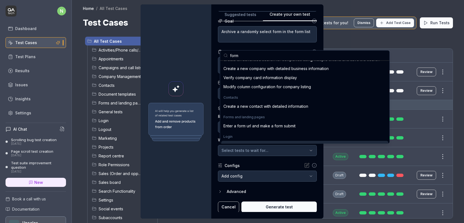
click at [271, 166] on div "Configs" at bounding box center [267, 166] width 99 height 6
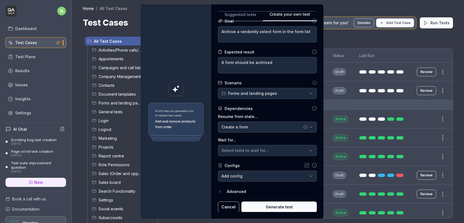
click at [253, 171] on div "**********" at bounding box center [232, 111] width 464 height 223
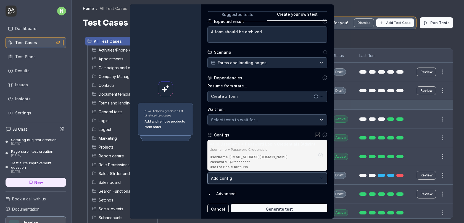
scroll to position [94, 0]
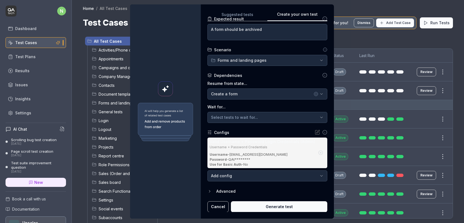
click at [271, 208] on button "Generate test" at bounding box center [279, 207] width 96 height 11
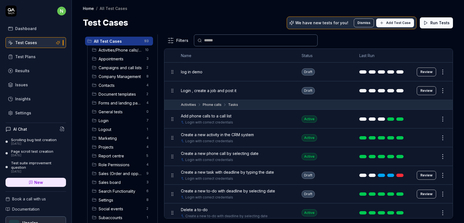
click at [232, 40] on input "text" at bounding box center [259, 41] width 110 height 6
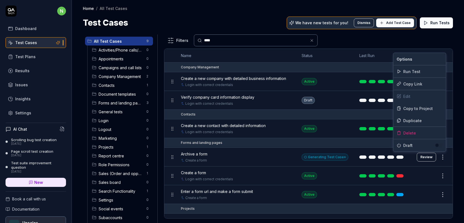
click at [444, 157] on html "n Dashboard Test Cases Test Plans Results Issues Insights Settings AI Chat Scro…" at bounding box center [232, 115] width 464 height 230
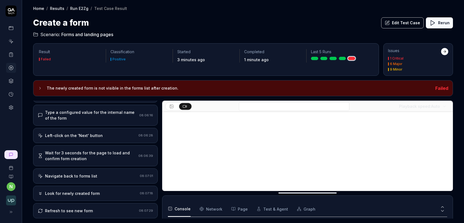
scroll to position [168, 0]
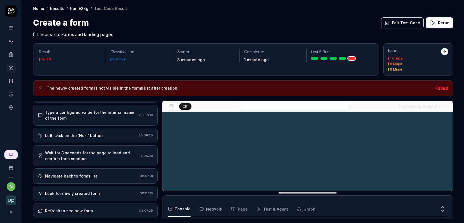
click at [99, 157] on div "Wait for 3 seconds for the page to load and confirm form creation" at bounding box center [90, 156] width 91 height 12
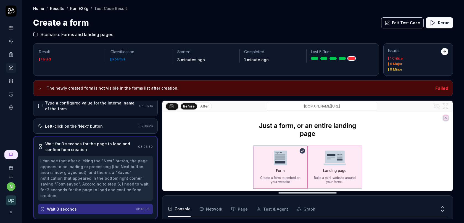
scroll to position [93, 0]
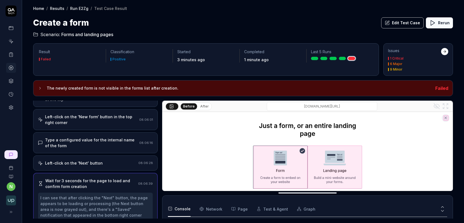
click at [110, 141] on div "Type a configured value for the internal name of the form" at bounding box center [91, 143] width 92 height 12
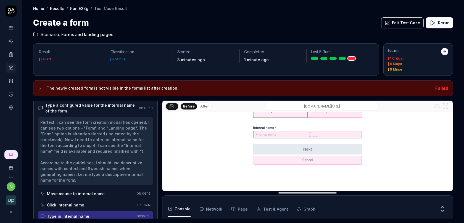
scroll to position [68, 0]
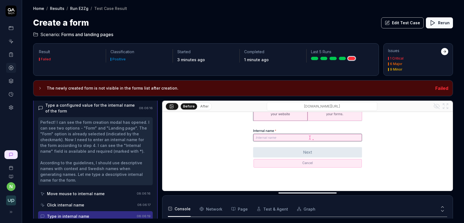
click at [201, 108] on button "After" at bounding box center [204, 107] width 13 height 6
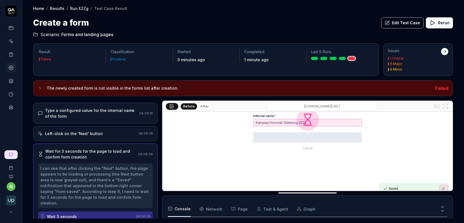
scroll to position [84, 0]
click at [201, 105] on button "After" at bounding box center [204, 107] width 13 height 6
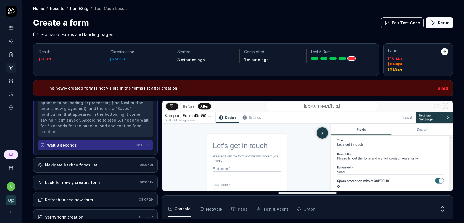
scroll to position [166, 0]
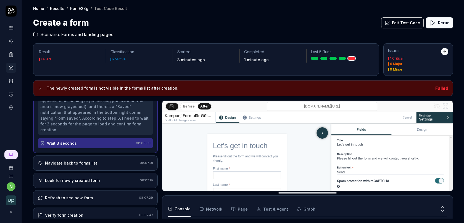
click at [404, 23] on button "Edit Test Case" at bounding box center [402, 22] width 43 height 11
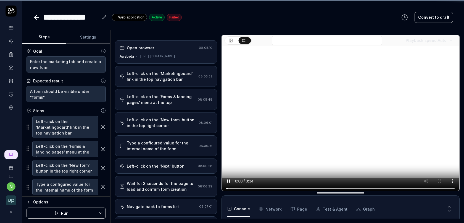
scroll to position [168, 0]
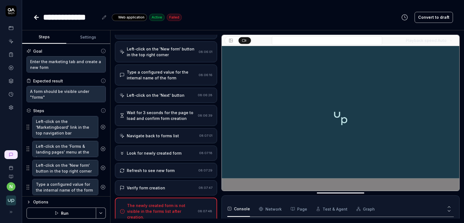
scroll to position [51, 0]
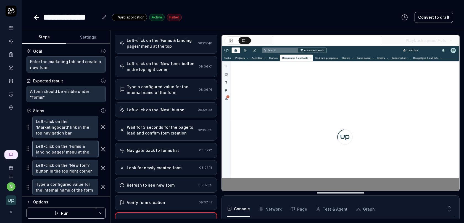
click at [74, 142] on textarea "Left-click on the 'Forms & landing pages' menu at the top" at bounding box center [65, 149] width 66 height 16
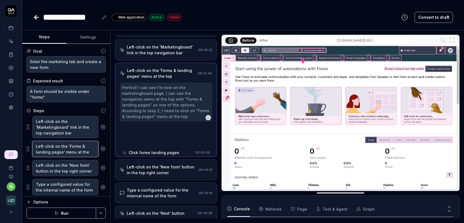
scroll to position [0, 0]
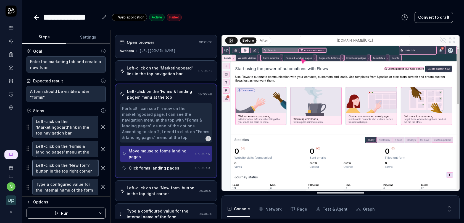
click at [64, 161] on textarea "Left-click on the 'New form' button in the top right corner" at bounding box center [65, 168] width 66 height 16
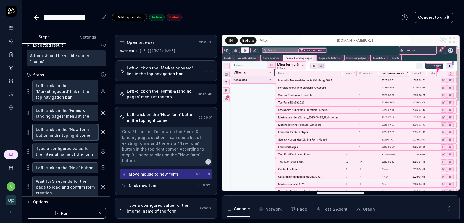
scroll to position [44, 0]
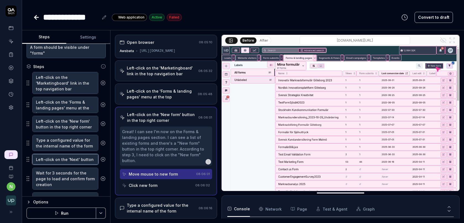
click at [79, 163] on textarea "Left-click on the 'Next' button" at bounding box center [65, 159] width 66 height 10
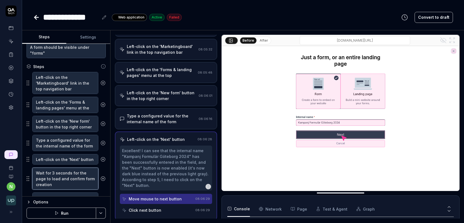
click at [78, 176] on textarea "Wait for 3 seconds for the page to load and confirm form creation" at bounding box center [65, 179] width 66 height 22
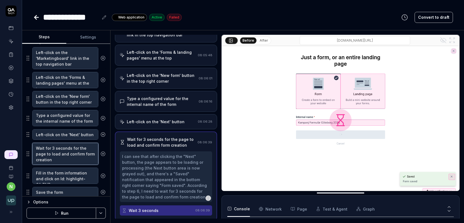
scroll to position [73, 0]
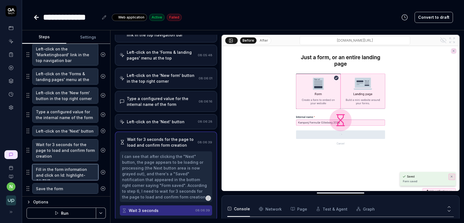
click at [74, 174] on textarea "Fill in the form information and click on Id: highlight-QA.TNDq" at bounding box center [65, 172] width 66 height 16
click at [77, 174] on textarea "Fill in the form information and click on Id: highlight-QA.TNDq" at bounding box center [65, 172] width 66 height 16
click at [158, 124] on div "Left-click on the 'Next' button 08:06:28" at bounding box center [166, 121] width 102 height 15
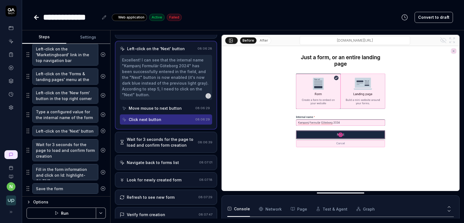
click at [147, 161] on div "Navigate back to forms list" at bounding box center [153, 163] width 52 height 6
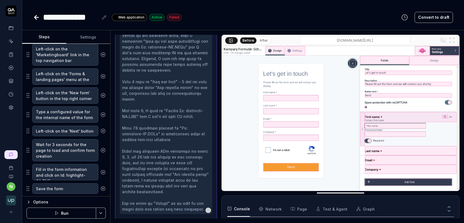
scroll to position [253, 0]
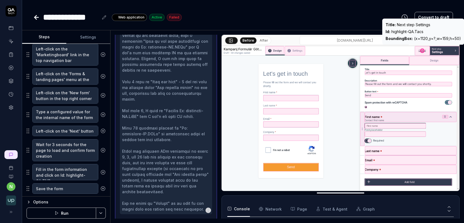
click at [415, 34] on div "Id : highlight-QA.Tacs" at bounding box center [422, 32] width 75 height 6
copy div "Id : highlight-QA.Tacs"
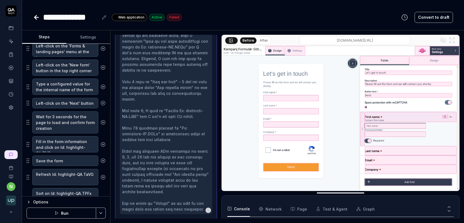
scroll to position [105, 0]
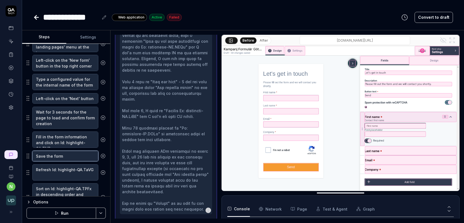
click at [68, 155] on textarea "Save the form" at bounding box center [65, 156] width 66 height 10
click at [75, 141] on textarea "Fill in the form information and click on Id: highlight-QA.TNDq" at bounding box center [65, 140] width 66 height 16
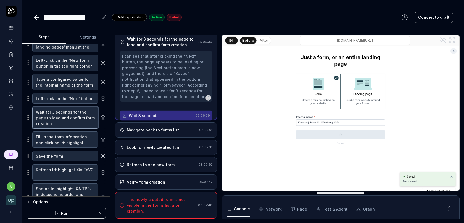
click at [73, 122] on textarea "Wait for 3 seconds for the page to load and confirm form creation" at bounding box center [65, 118] width 66 height 22
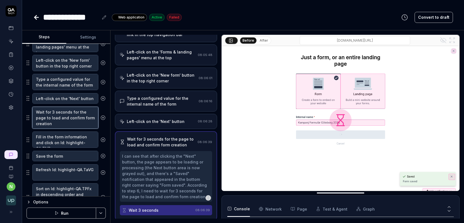
scroll to position [39, 0]
click at [70, 138] on textarea "Fill in the form information and click on Id: highlight-QA.TNDq" at bounding box center [65, 140] width 66 height 16
click at [70, 140] on textarea "Fill in the form information and click on Id: highlight-QA.TNDq" at bounding box center [65, 140] width 66 height 16
click at [70, 152] on textarea "Save the form" at bounding box center [65, 156] width 66 height 10
click at [72, 141] on textarea "Fill in the form information and click on Id: highlight-QA.TNDq" at bounding box center [65, 140] width 66 height 16
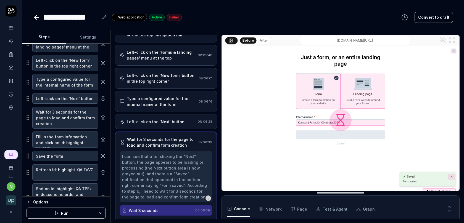
click at [152, 123] on div "Left-click on the 'Next' button" at bounding box center [156, 122] width 58 height 6
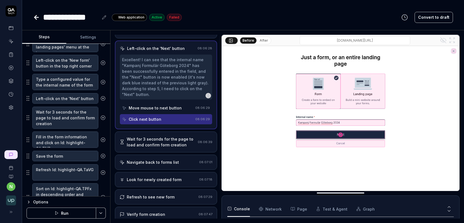
click at [146, 160] on div "Navigate back to forms list" at bounding box center [153, 163] width 52 height 6
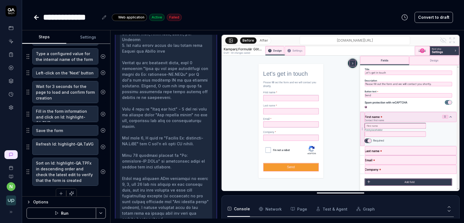
scroll to position [134, 0]
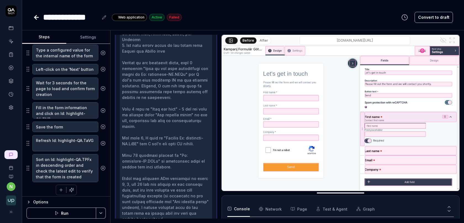
click at [60, 188] on icon "button" at bounding box center [61, 190] width 5 height 5
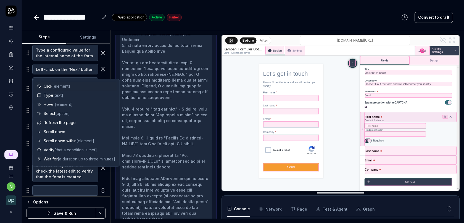
scroll to position [148, 0]
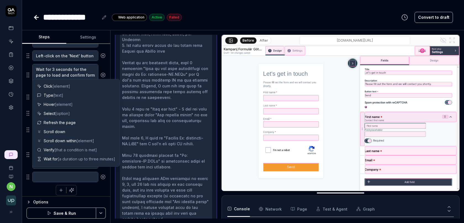
click at [63, 86] on span "[element]" at bounding box center [61, 86] width 18 height 5
type textarea "*"
type textarea "Click"
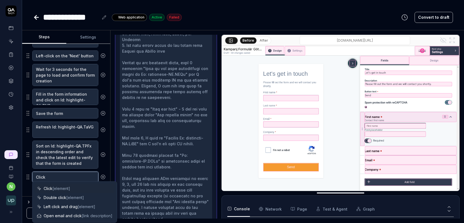
paste textarea "Id: highlight-QA.Tacs"
type textarea "*"
type textarea "Click Id: highlight-QA.Tacs"
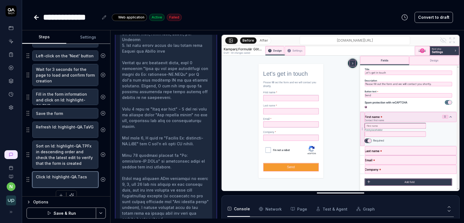
type textarea "*"
type textarea "Click Id: highlight-QA.Tacs"
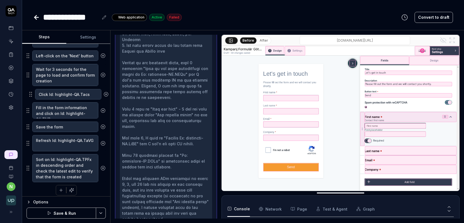
drag, startPoint x: 28, startPoint y: 176, endPoint x: 31, endPoint y: 96, distance: 80.1
click at [31, 96] on fieldset "Left-click on the 'Marketingboard' link in the top navigation bar Left-click on…" at bounding box center [66, 75] width 79 height 215
click at [59, 214] on button "Save & Run" at bounding box center [62, 213] width 70 height 11
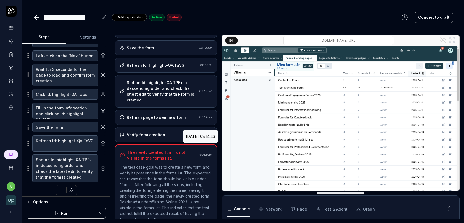
scroll to position [250, 0]
type textarea "*"
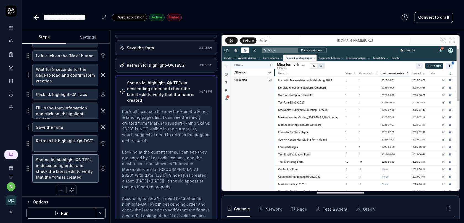
click at [56, 157] on textarea "Sort on Id: highlight-QA.TPFx in descending order and check the latest edit to …" at bounding box center [65, 169] width 66 height 28
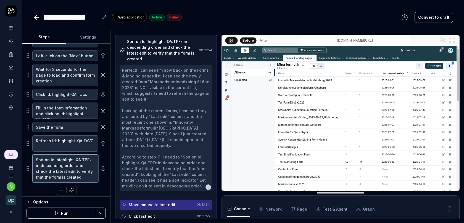
click at [56, 157] on textarea "Sort on Id: highlight-QA.TPFx in descending order and check the latest edit to …" at bounding box center [65, 169] width 66 height 28
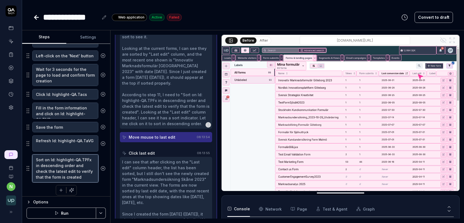
click at [56, 157] on textarea "Sort on Id: highlight-QA.TPFx in descending order and check the latest edit to …" at bounding box center [65, 169] width 66 height 28
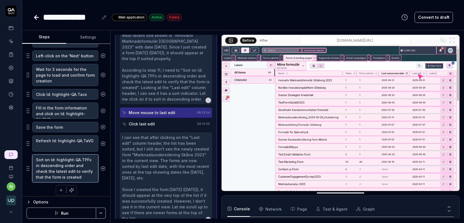
scroll to position [325, 0]
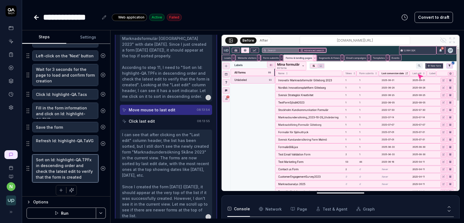
type textarea "U"
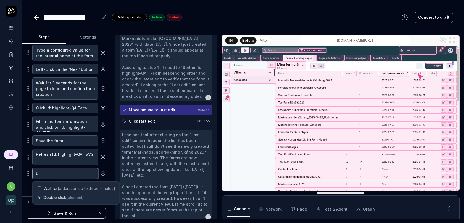
scroll to position [131, 0]
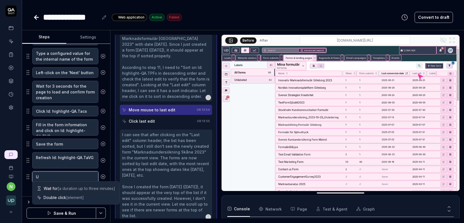
type textarea "*"
type textarea "Us"
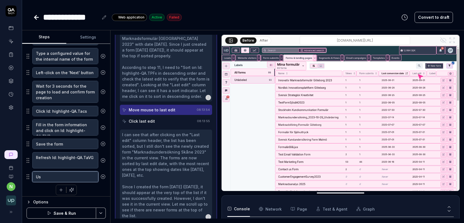
type textarea "*"
type textarea "Use"
type textarea "*"
type textarea "Us"
type textarea "*"
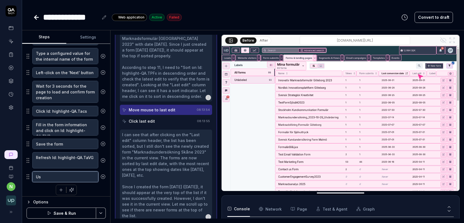
type textarea "U"
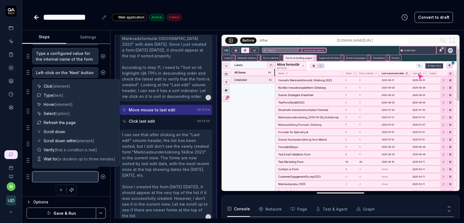
type textarea "*"
type textarea "S"
type textarea "*"
type textarea "Se"
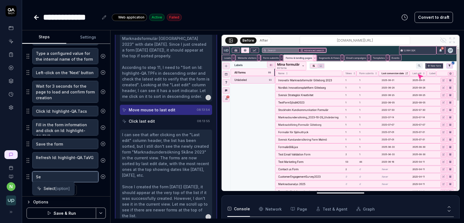
type textarea "*"
type textarea "Ser"
type textarea "*"
type textarea "Sera"
type textarea "*"
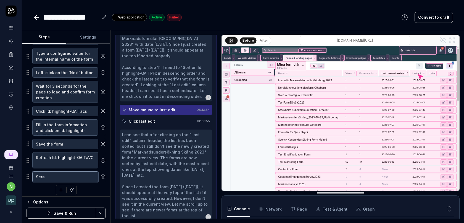
type textarea "Ser"
type textarea "*"
type textarea "Se"
type textarea "*"
type textarea "Sea"
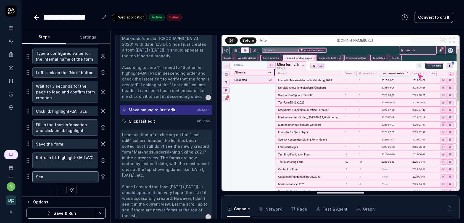
type textarea "*"
type textarea "Sear"
type textarea "*"
type textarea "Searc"
type textarea "*"
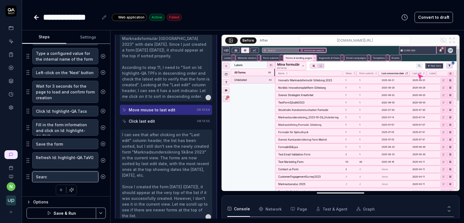
type textarea "Search"
type textarea "*"
type textarea "Search f"
type textarea "*"
type textarea "Search for"
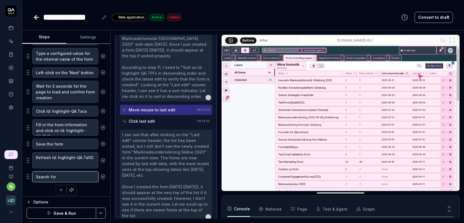
type textarea "*"
type textarea "Search for t"
type textarea "*"
type textarea "Search for th"
type textarea "*"
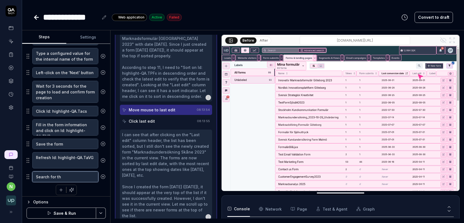
type textarea "Search for the"
type textarea "*"
type textarea "Search for the"
type textarea "*"
type textarea "Search for the fo"
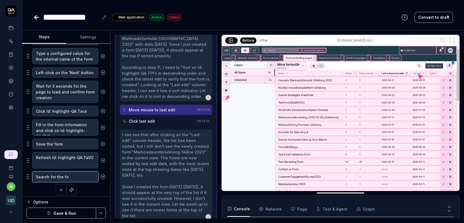
type textarea "*"
type textarea "Search for the for"
type textarea "*"
type textarea "Search for the form"
type textarea "*"
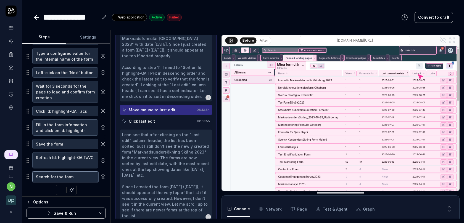
type textarea "Search for the form"
type textarea "*"
type textarea "Search for the form n"
type textarea "*"
type textarea "Search for the form na"
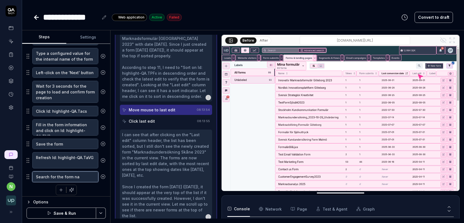
type textarea "*"
type textarea "Search for the form name"
type textarea "*"
type textarea "Search for the form name"
type textarea "*"
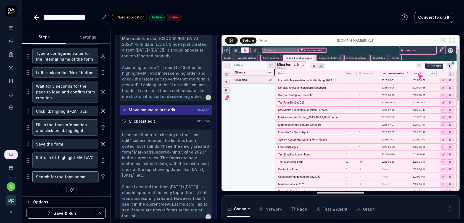
type textarea "Search for the form name w"
type textarea "*"
type textarea "Search for the form name wi"
type textarea "*"
type textarea "Search for the form name with"
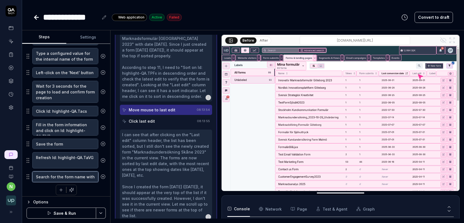
type textarea "*"
type textarea "Search for the form name with t"
type textarea "*"
type textarea "Search for the form name with th"
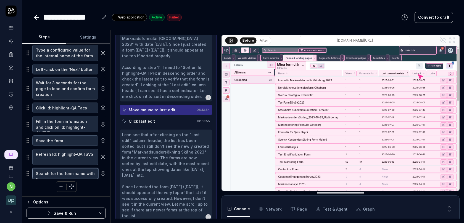
type textarea "*"
type textarea "Search for the form name with the"
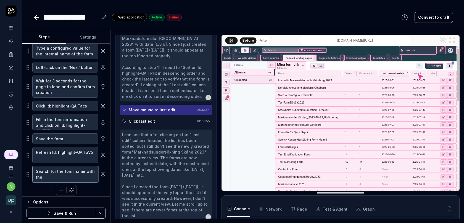
type textarea "*"
type textarea "Search for the form name with the s"
type textarea "*"
type textarea "Search for the form name with the se"
type textarea "*"
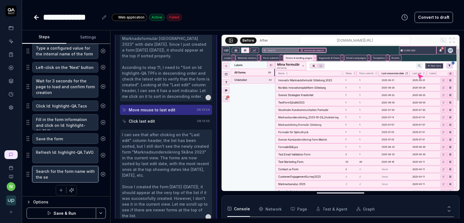
type textarea "Search for the form name with the sea"
type textarea "*"
type textarea "Search for the form name with the sear"
type textarea "*"
type textarea "Search for the form name with the searc"
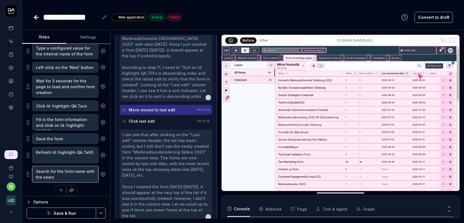
type textarea "*"
type textarea "Search for the form name with the search"
type textarea "*"
type textarea "Search for the form name with the search"
type textarea "*"
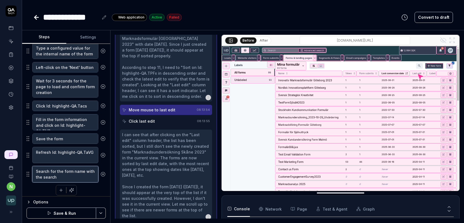
type textarea "Search for the form name with the search t"
type textarea "*"
type textarea "Search for the form name with the search"
type textarea "*"
type textarea "Search for the form name with the search b"
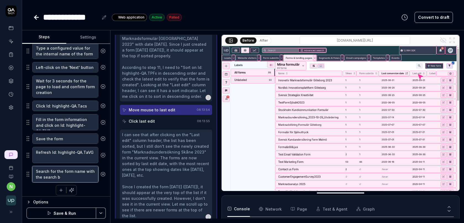
type textarea "*"
type textarea "Search for the form name with the search ba"
type textarea "*"
type textarea "Search for the form name with the search bar"
type textarea "*"
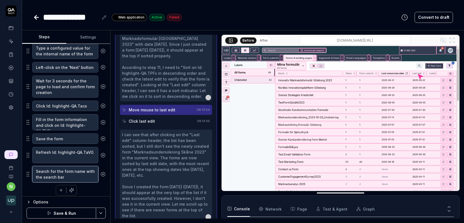
type textarea "Search for the form name with the search bar"
type textarea "*"
type textarea "Search for the form name with the search bar t"
type textarea "*"
type textarea "Search for the form name with the search bar to"
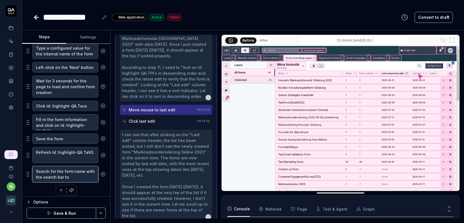
type textarea "*"
type textarea "Search for the form name with the search bar t"
type textarea "*"
type textarea "Search for the form name with the search bar"
type textarea "*"
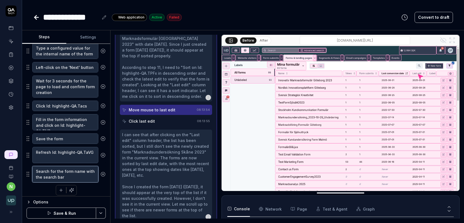
type textarea "Search for the form name with the search bar j"
type textarea "*"
type textarea "Search for the form name with the search bar ju"
type textarea "*"
type textarea "Search for the form name with the search bar jus"
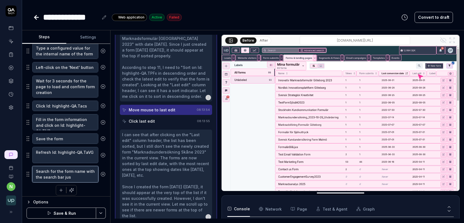
type textarea "*"
type textarea "Search for the form name with the search bar just"
type textarea "*"
type textarea "Search for the form name with the search bar just"
type textarea "*"
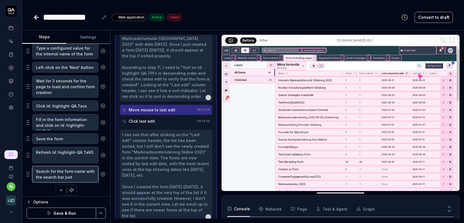
type textarea "Search for the form name with the search bar just t"
type textarea "*"
type textarea "Search for the form name with the search bar just to"
type textarea "*"
type textarea "Search for the form name with the search bar just to"
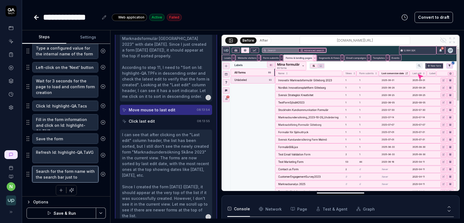
type textarea "*"
type textarea "Search for the form name with the search bar just to t"
type textarea "*"
type textarea "Search for the form name with the search bar just to th"
type textarea "*"
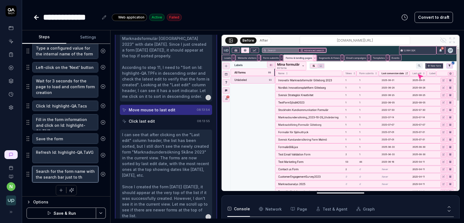
type textarea "Search for the form name with the search bar just to the"
type textarea "*"
type textarea "Search for the form name with the search bar just to the l"
type textarea "*"
type textarea "Search for the form name with the search bar just to the le"
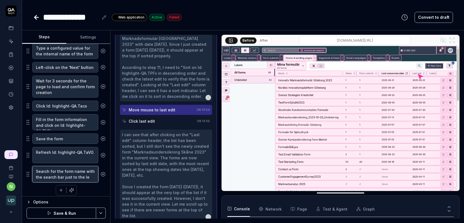
type textarea "*"
type textarea "Search for the form name with the search bar just to the lef"
type textarea "*"
type textarea "Search for the form name with the search bar just to the left"
type textarea "*"
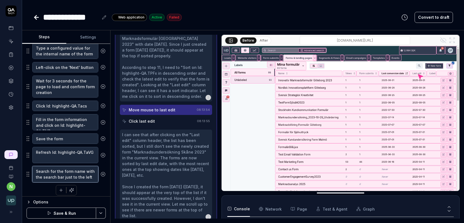
type textarea "Search for the form name with the search bar just to the left"
type textarea "*"
type textarea "Search for the form name with the search bar just to the left o"
type textarea "*"
type textarea "Search for the form name with the search bar just to the left ot"
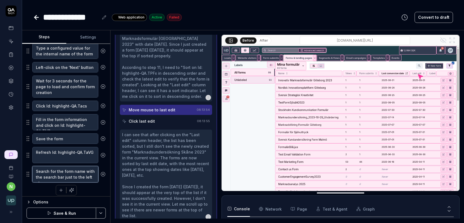
type textarea "*"
type textarea "Search for the form name with the search bar just to the left o"
type textarea "*"
type textarea "Search for the form name with the search bar just to the left of"
type textarea "*"
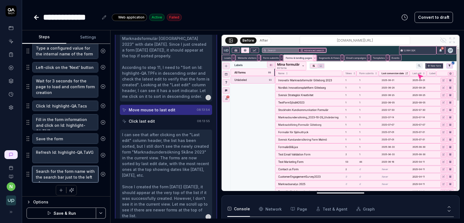
type textarea "Search for the form name with the search bar just to the left of"
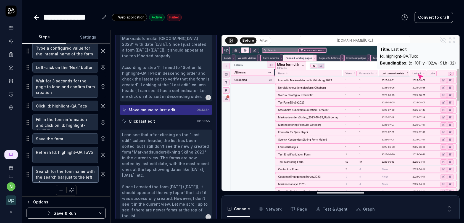
type textarea "*"
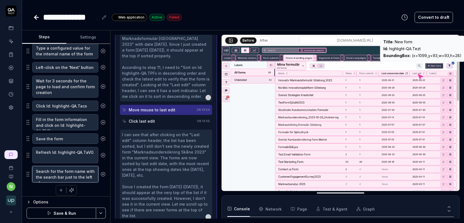
type textarea "Search for the form name with the search bar just to the left of"
click at [417, 48] on div "Id : highlight-QA.Tezt" at bounding box center [422, 49] width 78 height 6
copy div "Id : highlight-QA.Tezt"
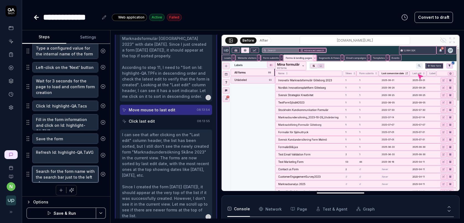
click at [94, 172] on textarea "Search for the form name with the search bar just to the left of" at bounding box center [65, 174] width 66 height 16
type textarea "*"
type textarea "Search for the form name with the search bar just to the left of"
paste textarea "Id: highlight-QA.Tezt"
type textarea "*"
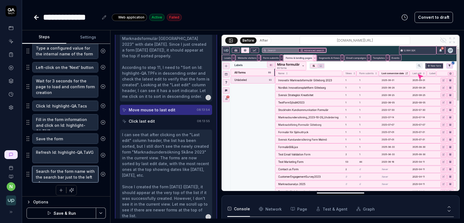
type textarea "Search for the form name with the search bar just to the left of Id: highlight-…"
type textarea "*"
type textarea "Search for the form name with the search bar just to the left of Id: highlight-…"
click at [69, 213] on button "Save & Run" at bounding box center [62, 213] width 70 height 11
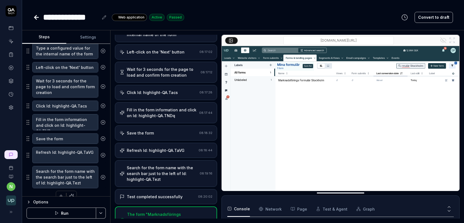
scroll to position [263, 0]
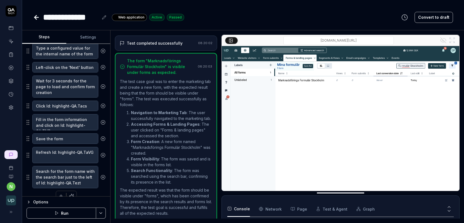
type textarea "*"
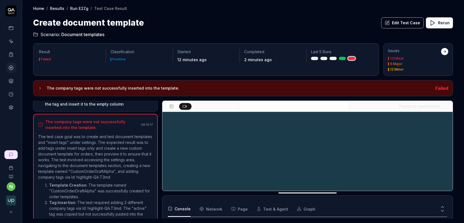
scroll to position [386, 0]
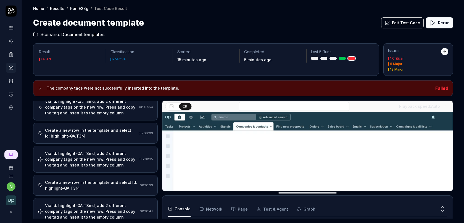
click at [97, 132] on div "Create a new row in the template and select Id: highlight-QA.T3r4 08:08:03" at bounding box center [95, 133] width 125 height 21
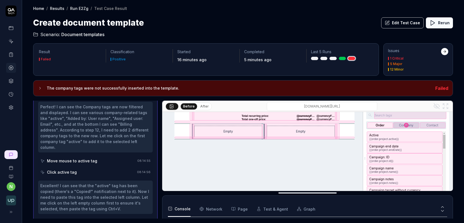
scroll to position [59, 0]
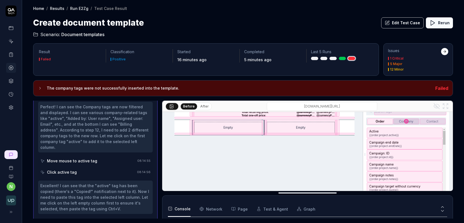
click at [397, 22] on button "Edit Test Case" at bounding box center [402, 22] width 43 height 11
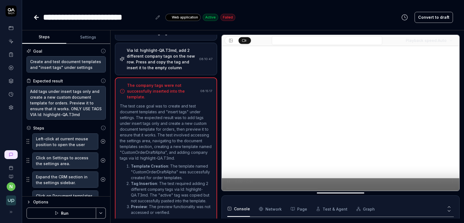
scroll to position [412, 0]
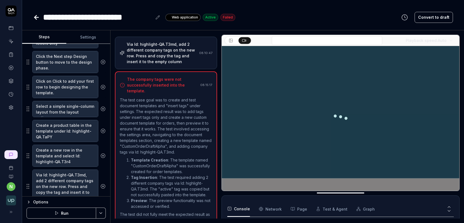
scroll to position [240, 0]
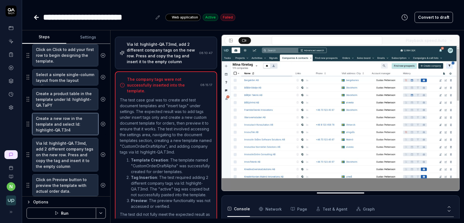
click at [72, 128] on textarea "Create a new row in the template and select Id: highlight-QA.T3r4" at bounding box center [65, 124] width 66 height 22
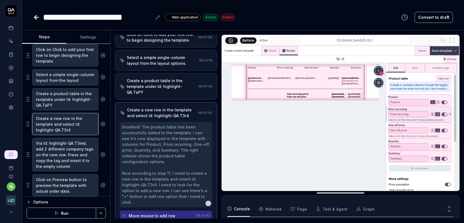
scroll to position [200, 0]
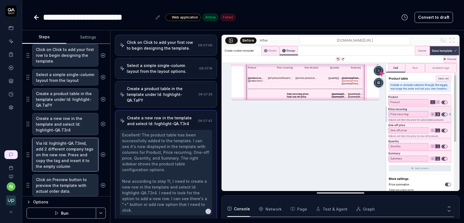
click at [62, 154] on textarea "Via Id: highlight-QA.T3md, add 2 different company tags on the new row. Press a…" at bounding box center [65, 155] width 66 height 34
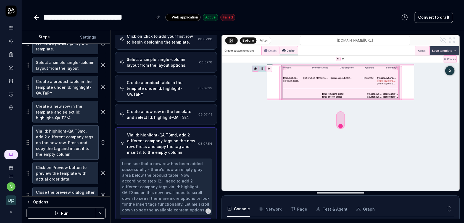
scroll to position [255, 0]
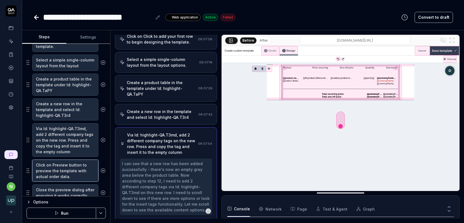
click at [61, 167] on textarea "Click on Preview button to preview the template with actual order data." at bounding box center [65, 171] width 66 height 22
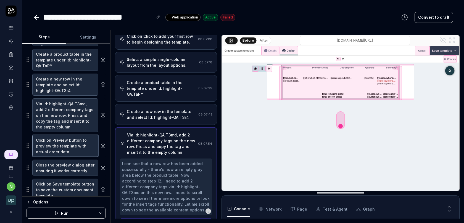
scroll to position [297, 0]
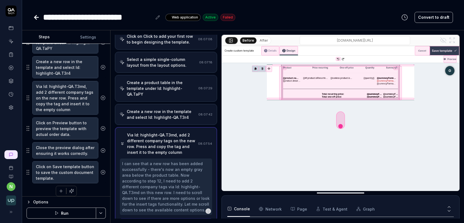
click at [162, 109] on div "Create a new row in the template and select Id: highlight-QA.T3r4" at bounding box center [161, 115] width 69 height 12
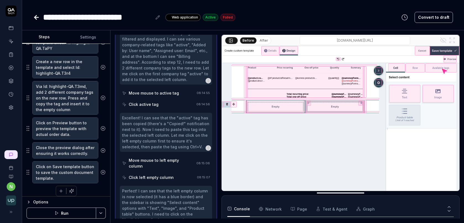
scroll to position [2159, 0]
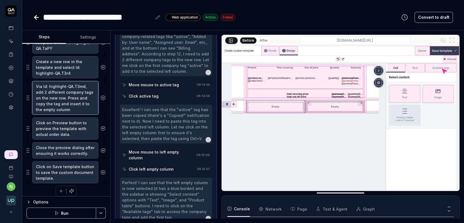
type textarea "*"
click at [39, 83] on textarea "Via Id: highlight-QA.T3md, add 2 different company tags on the new row. Press a…" at bounding box center [65, 98] width 66 height 34
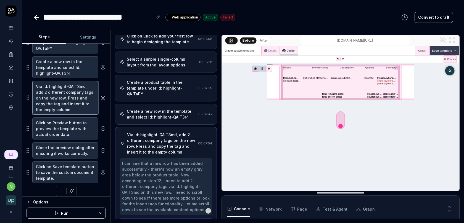
scroll to position [206, 0]
click at [37, 83] on textarea "Via Id: highlight-QA.T3md, add 2 different company tags on the new row. Press a…" at bounding box center [65, 98] width 66 height 34
type textarea "C Id: highlight-QA.T3md, add 2 different company tags on the new row. Press and…"
type textarea "*"
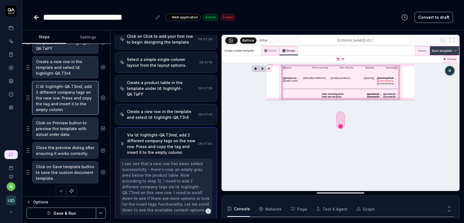
type textarea "C, Id: highlight-QA.T3md, add 2 different company tags on the new row. Press an…"
type textarea "*"
type textarea "C Id: highlight-QA.T3md, add 2 different company tags on the new row. Press and…"
type textarea "*"
type textarea "Cl Id: highlight-QA.T3md, add 2 different company tags on the new row. Press an…"
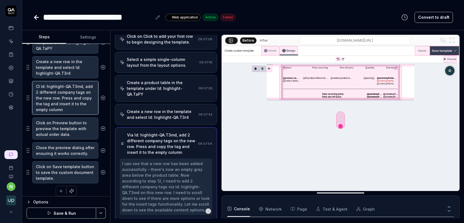
type textarea "*"
type textarea "Cli Id: highlight-QA.T3md, add 2 different company tags on the new row. Press a…"
type textarea "*"
type textarea "Clic Id: highlight-QA.T3md, add 2 different company tags on the new row. Press …"
type textarea "*"
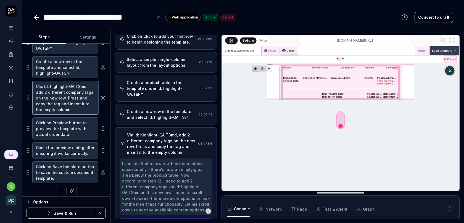
type textarea "Click Id: highlight-QA.T3md, add 2 different company tags on the new row. Press…"
click at [46, 89] on textarea "Click Id: highlight-QA.T3md, add 2 different company tags on the new row. Press…" at bounding box center [65, 98] width 66 height 34
type textarea "*"
type textarea "Click Id: highlight-QA.T3md, add 2cdifferent company tags on the new row. Press…"
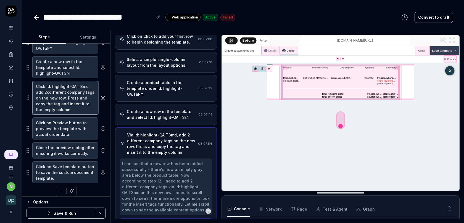
type textarea "*"
type textarea "Click Id: highlight-QA.T3md, add 2different company tags on the new row. Press …"
type textarea "*"
type textarea "Click Id: highlight-QA.T3md, add different company tags on the new row. Press a…"
type textarea "*"
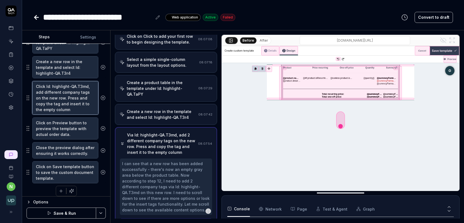
type textarea "Click Id: highlight-QA.T3md, add cdifferent company tags on the new row. Press …"
type textarea "*"
type textarea "Click Id: highlight-QA.T3md, add codifferent company tags on the new row. Press…"
type textarea "*"
type textarea "Click Id: highlight-QA.T3md, add copdifferent company tags on the new row. Pres…"
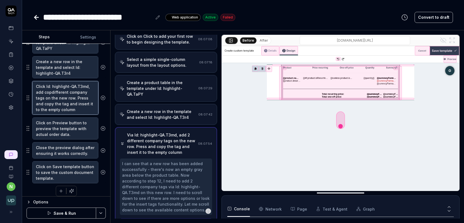
type textarea "*"
type textarea "Click Id: highlight-QA.T3md, add copydifferent company tags on the new row. Pre…"
type textarea "*"
type textarea "Click Id: highlight-QA.T3md, add copy different company tags on the new row. Pr…"
type textarea "*"
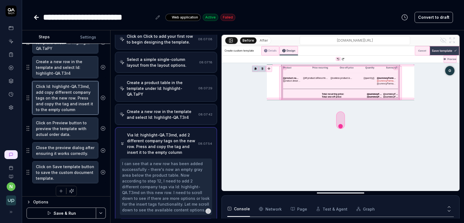
type textarea "Click Id: highlight-QA.T3md, add copy adifferent company tags on the new row. P…"
type textarea "*"
type textarea "Click Id: highlight-QA.T3md, add copy a different company tags on the new row. …"
click at [66, 88] on textarea "Click Id: highlight-QA.T3md, add copy a different company tags on the new row. …" at bounding box center [65, 98] width 66 height 34
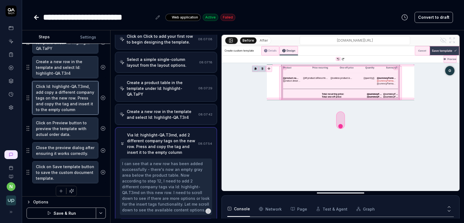
type textarea "*"
type textarea "Click Id: highlight-QA.T3md, add copy a company tags on the new row. Press and …"
click at [74, 88] on textarea "Click Id: highlight-QA.T3md, add copy a company tags on the new row. Press and …" at bounding box center [65, 98] width 66 height 34
type textarea "*"
type textarea "Click Id: highlight-QA.T3md, add copy a company tags on the new row. Press and …"
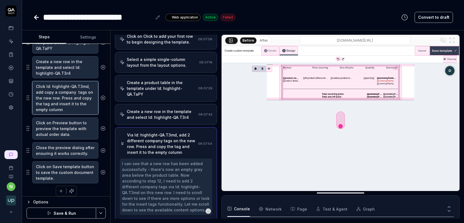
type textarea "*"
type textarea "Click Id: highlight-QA.T3md, add copy a company n tags on the new row. Press an…"
type textarea "*"
type textarea "Click Id: highlight-QA.T3md, add copy a company na tags on the new row. Press a…"
type textarea "*"
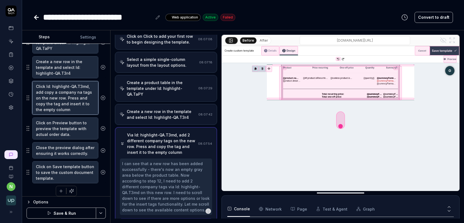
type textarea "Click Id: highlight-QA.T3md, add copy a company nam tags on the new row. Press …"
type textarea "*"
type textarea "Click Id: highlight-QA.T3md, add copy a company name tags on the new row. Press…"
click at [94, 88] on textarea "Click Id: highlight-QA.T3md, add copy a company name tags on the new row. Press…" at bounding box center [65, 98] width 66 height 34
type textarea "*"
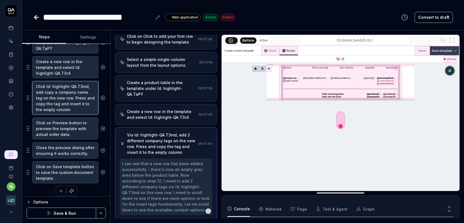
drag, startPoint x: 36, startPoint y: 94, endPoint x: 44, endPoint y: 95, distance: 7.7
click at [44, 95] on textarea "Click Id: highlight-QA.T3md, add copy a company name tag on the new row. Press …" at bounding box center [65, 98] width 66 height 34
type textarea "Click Id: highlight-QA.T3md, add copy a company name tag on the new row. Press …"
click at [61, 189] on icon "button" at bounding box center [61, 191] width 5 height 5
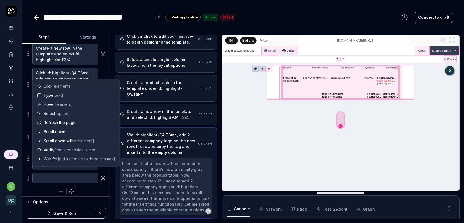
click at [53, 87] on span "[element]" at bounding box center [61, 86] width 18 height 5
type textarea "*"
type textarea "Click"
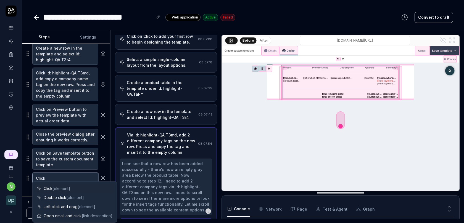
type textarea "*"
type textarea "Click i"
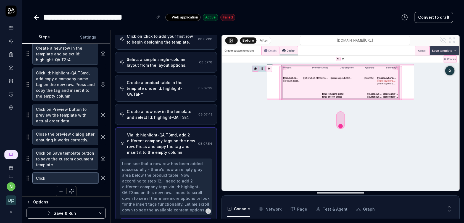
type textarea "*"
type textarea "Click in"
type textarea "*"
type textarea "Click in th"
type textarea "*"
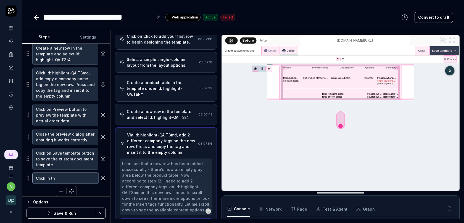
type textarea "Click in the"
type textarea "*"
type textarea "Click in the"
type textarea "*"
type textarea "Click in the"
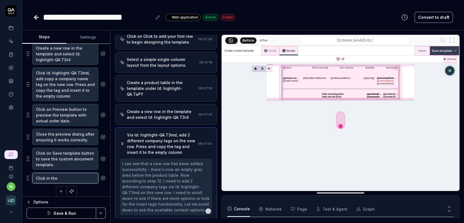
type textarea "*"
type textarea "Click in th"
type textarea "*"
type textarea "Click in t"
type textarea "*"
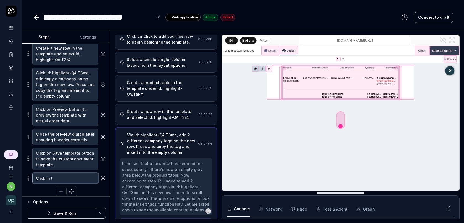
type textarea "Click in"
type textarea "*"
type textarea "Click in i"
type textarea "*"
type textarea "Click in in"
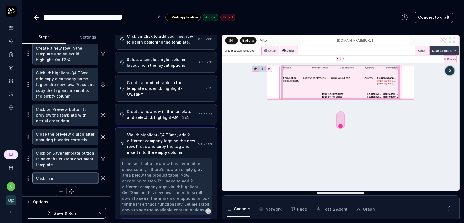
type textarea "*"
type textarea "Click in in"
type textarea "*"
type textarea "Click in i"
type textarea "*"
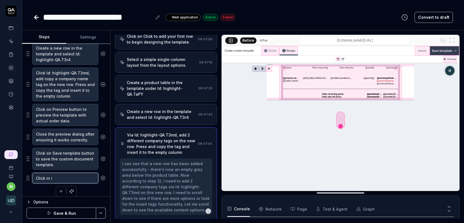
type textarea "Click in ia"
type textarea "*"
type textarea "Click in i"
type textarea "*"
type textarea "Click in"
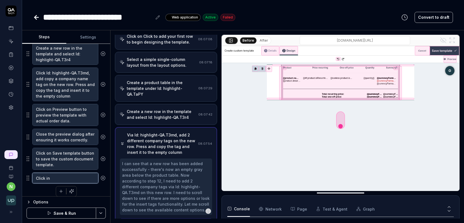
type textarea "*"
type textarea "Click in a"
type textarea "*"
type textarea "Click in"
type textarea "*"
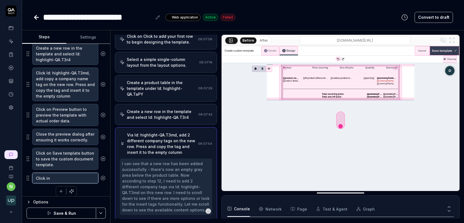
type textarea "Click in a"
type textarea "*"
type textarea "Click in a"
type textarea "*"
type textarea "Click in a b"
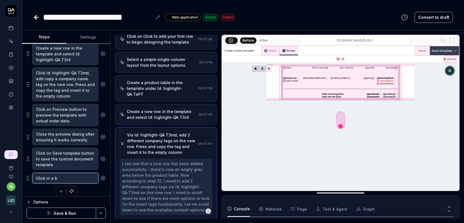
type textarea "*"
type textarea "Click in a bo"
type textarea "*"
type textarea "Click in a box"
type textarea "*"
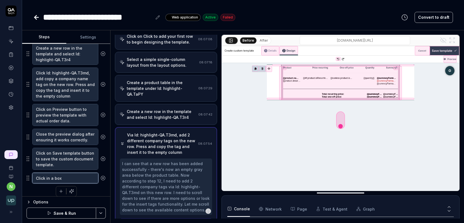
type textarea "Click in a box"
type textarea "*"
type textarea "Click in a box o"
type textarea "*"
type textarea "Click in a box of"
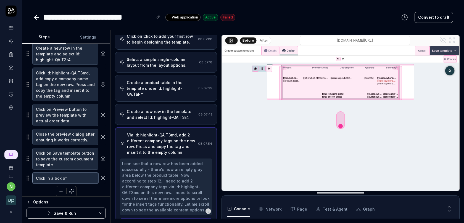
type textarea "*"
type textarea "Click in a box of th"
type textarea "*"
type textarea "Click in a box of the"
type textarea "*"
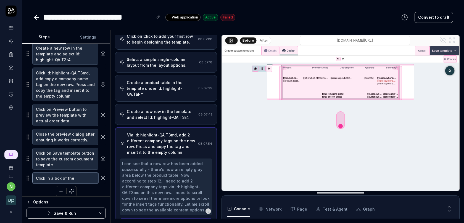
type textarea "Click in a box of the"
type textarea "*"
type textarea "Click in a box of the s"
type textarea "*"
type textarea "Click in a box of the se"
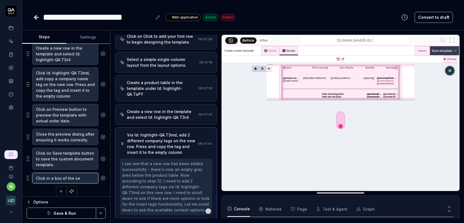
type textarea "*"
type textarea "Click in a box of the sec"
type textarea "*"
type textarea "Click in a box of the seco"
type textarea "*"
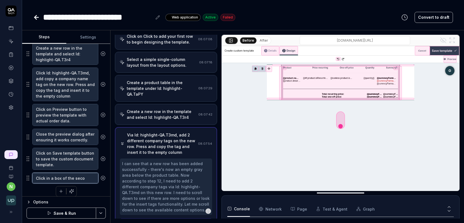
type textarea "Click in a box of the secon"
type textarea "*"
type textarea "Click in a box of the second"
type textarea "*"
type textarea "Click in a box of the second"
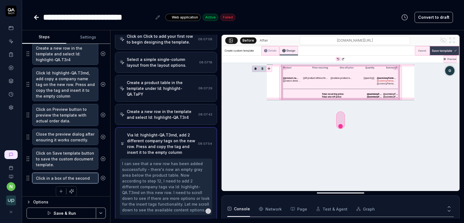
type textarea "*"
type textarea "Click in a box of the second c"
type textarea "*"
type textarea "Click in a box of the second cr"
type textarea "*"
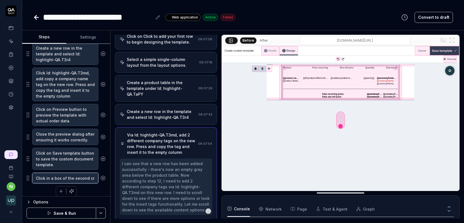
type textarea "Click in a box of the second c"
type textarea "*"
type textarea "Click in a box of the second"
type textarea "*"
type textarea "Click in a box of the second r"
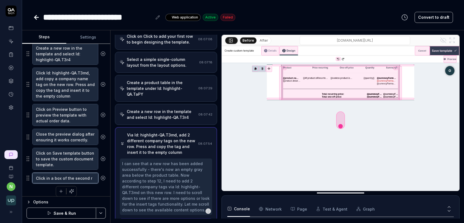
type textarea "*"
type textarea "Click in a box of the second ro"
type textarea "*"
type textarea "Click in a box of the second row"
type textarea "*"
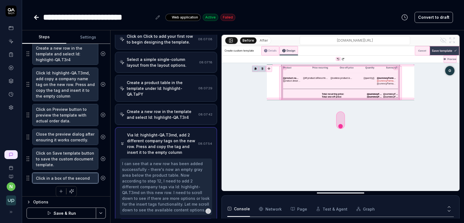
type textarea "Click in a box of the second row"
type textarea "*"
type textarea "Click in a box of the second row an"
type textarea "*"
type textarea "Click in a box of the second row and"
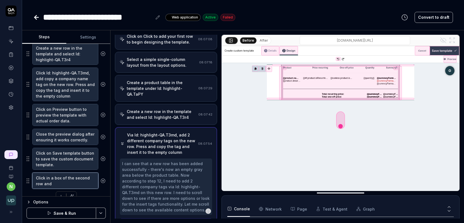
type textarea "*"
type textarea "Click in a box of the second row and"
type textarea "*"
type textarea "Click in a box of the second row and p"
type textarea "*"
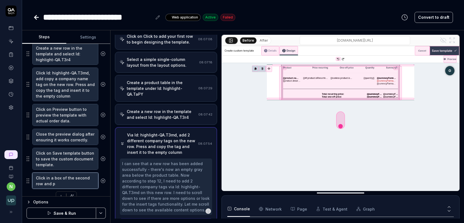
type textarea "Click in a box of the second row and pa"
type textarea "*"
type textarea "Click in a box of the second row and past"
type textarea "*"
type textarea "Click in a box of the second row and paste"
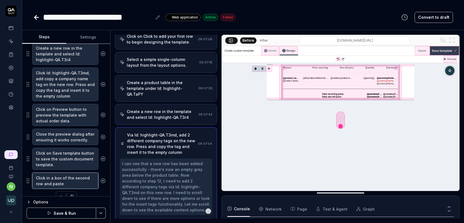
type textarea "*"
type textarea "Click in a box of the second row and paste"
type textarea "*"
type textarea "Click in a box of the second row and paste c"
type textarea "*"
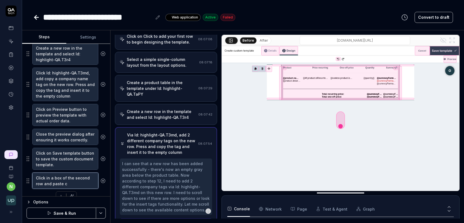
type textarea "Click in a box of the second row and paste"
type textarea "*"
type textarea "Click in a box of the second row and paste t"
type textarea "*"
type textarea "Click in a box of the second row and paste the"
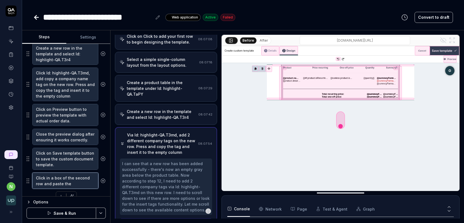
type textarea "*"
type textarea "Click in a box of the second row and paste the"
type textarea "*"
type textarea "Click in a box of the second row and paste the c"
type textarea "*"
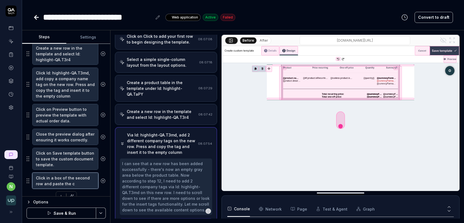
type textarea "Click in a box of the second row and paste the co"
type textarea "*"
type textarea "Click in a box of the second row and paste the cop"
type textarea "*"
type textarea "Click in a box of the second row and paste the copi"
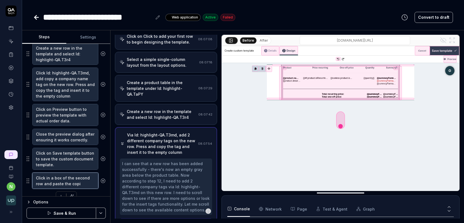
type textarea "*"
type textarea "Click in a box of the second row and paste the copie"
type textarea "*"
type textarea "Click in a box of the second row and paste the copied"
type textarea "*"
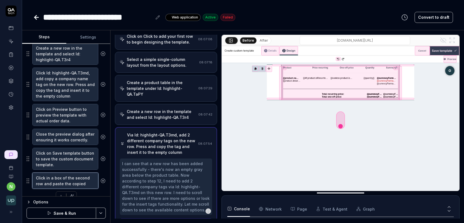
type textarea "Click in a box of the second row and paste the copied"
type textarea "*"
type textarea "Click in a box of the second row and paste the copied t"
type textarea "*"
type textarea "Click in a box of the second row and paste the copied tag"
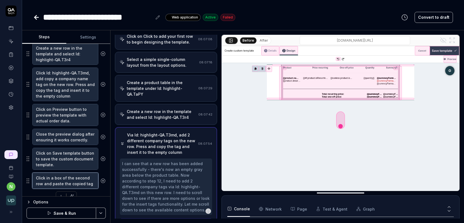
type textarea "*"
type textarea "Click in a box of the second row and paste the copied tags"
type textarea "*"
type textarea "Click in a box of the second row and paste the copied tag"
click at [72, 86] on textarea "Click Id: highlight-QA.T3md, add copy a company name tag on the new row. Press …" at bounding box center [65, 85] width 66 height 34
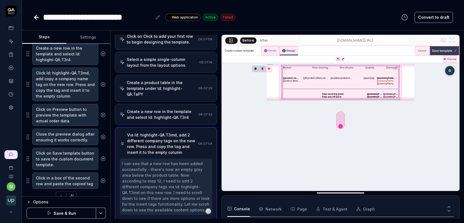
click at [140, 109] on div "Create a new row in the template and select Id: highlight-QA.T3r4" at bounding box center [161, 115] width 69 height 12
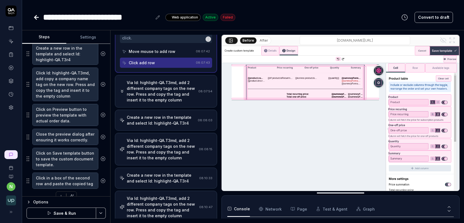
click at [144, 138] on div "Via Id: highlight-QA.T3md, add 2 different company tags on the new row. Press a…" at bounding box center [162, 149] width 70 height 23
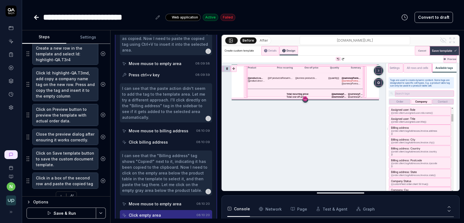
scroll to position [1142, 0]
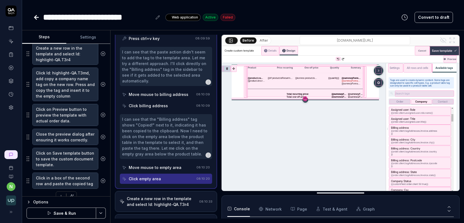
click at [152, 196] on div "Create a new row in the template and select Id: highlight-QA.T3r4" at bounding box center [162, 202] width 70 height 12
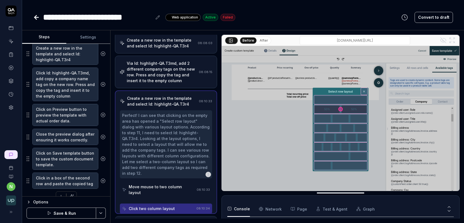
scroll to position [303, 0]
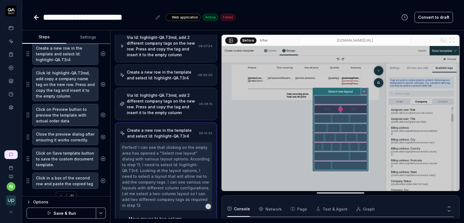
click at [259, 39] on button "After" at bounding box center [263, 41] width 13 height 6
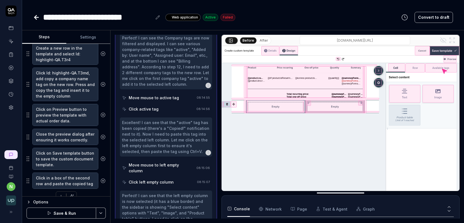
scroll to position [2159, 0]
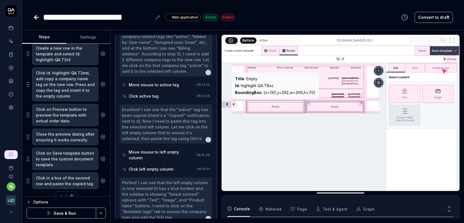
click at [269, 86] on div "Id : highlight-QA.TBxc" at bounding box center [275, 86] width 80 height 6
copy div "Id : highlight-QA.TBxc"
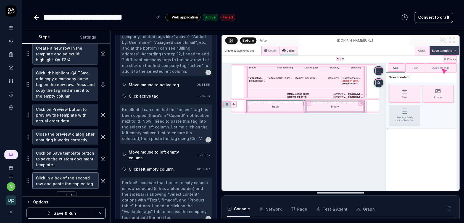
click at [83, 178] on textarea "Click in a box of the second row and paste the copied tag" at bounding box center [65, 181] width 66 height 16
type textarea "*"
type textarea "Click in a box of the second row and paste the copied tag"
type textarea "*"
type textarea "Click in a box of the second row and paste the copied tag i"
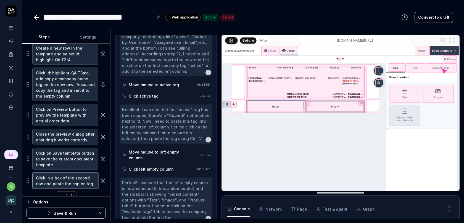
type textarea "*"
type textarea "Click in a box of the second row and paste the copied tag in"
type textarea "*"
type textarea "Click in a box of the second row and paste the copied tag in"
paste textarea "Id: highlight-QA.TBxc"
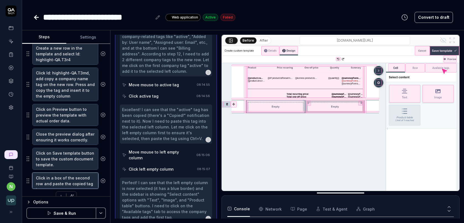
type textarea "*"
type textarea "Click in a box of the second row and paste the copied tag in [GEOGRAPHIC_DATA]:…"
type textarea "*"
type textarea "Click in a box of the second row and paste the copied tag in [GEOGRAPHIC_DATA]:…"
type textarea "*"
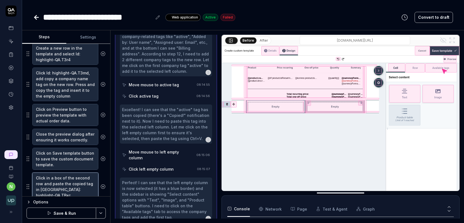
type textarea "Click in a box of the second row and paste the copied tag in [GEOGRAPHIC_DATA]:…"
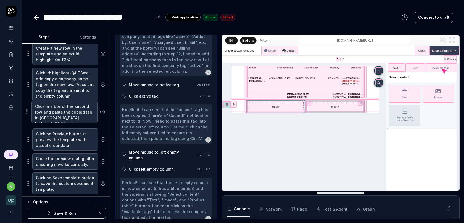
drag, startPoint x: 27, startPoint y: 179, endPoint x: 27, endPoint y: 111, distance: 67.6
click at [27, 111] on fieldset "Left-click at current mouse position to open the user menu. Click on Settings t…" at bounding box center [66, 9] width 79 height 373
drag, startPoint x: 65, startPoint y: 81, endPoint x: 78, endPoint y: 93, distance: 17.8
click at [78, 94] on textarea "Click Id: highlight-QA.T3md, add copy a company name tag on the new row. Press …" at bounding box center [65, 85] width 66 height 34
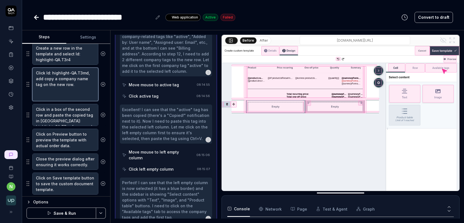
scroll to position [310, 0]
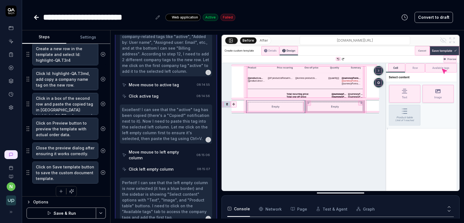
click at [66, 214] on button "Save & Run" at bounding box center [62, 213] width 70 height 11
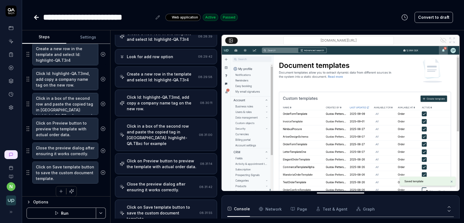
scroll to position [437, 0]
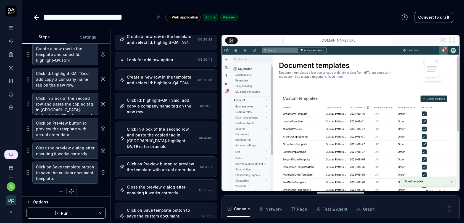
click at [166, 161] on div "Click on Preview button to preview the template with actual order data." at bounding box center [162, 167] width 71 height 12
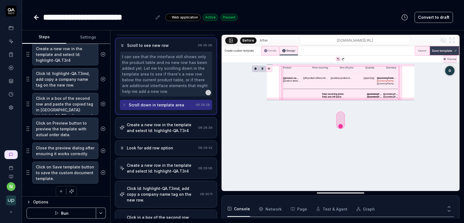
scroll to position [438, 0]
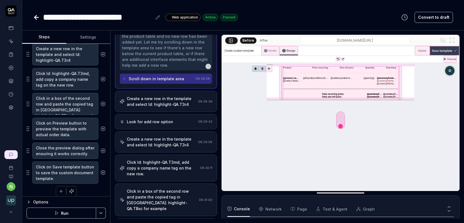
click at [166, 119] on div "Look for add row option" at bounding box center [150, 122] width 46 height 6
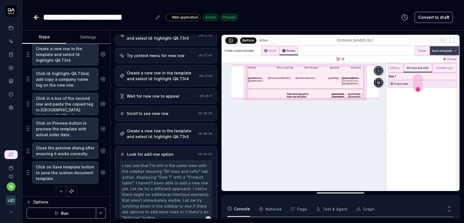
scroll to position [343, 0]
click at [161, 128] on div "Create a new row in the template and select Id: highlight-QA.T3r4" at bounding box center [161, 134] width 69 height 12
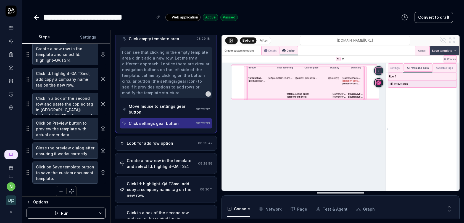
click at [160, 158] on div "Create a new row in the template and select Id: highlight-QA.T3r4" at bounding box center [161, 164] width 69 height 12
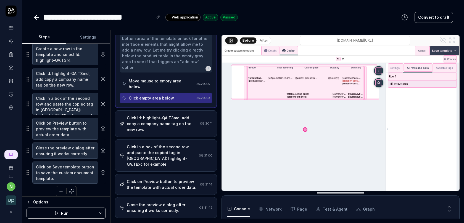
scroll to position [529, 0]
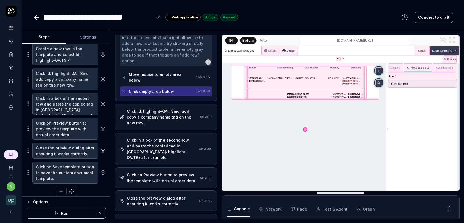
click at [65, 209] on button "Run" at bounding box center [62, 213] width 70 height 11
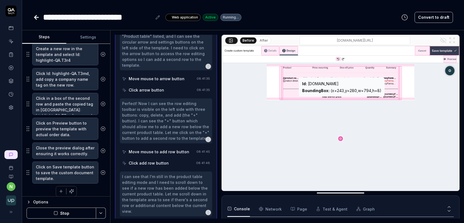
scroll to position [2104, 0]
click at [316, 85] on div "Id : [DOMAIN_NAME]" at bounding box center [341, 84] width 79 height 6
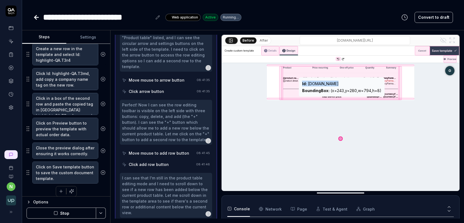
click at [316, 85] on div "Id : [DOMAIN_NAME]" at bounding box center [341, 84] width 79 height 6
copy div "Id : [DOMAIN_NAME]"
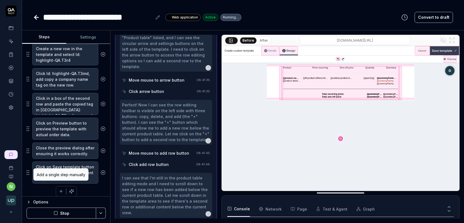
click at [60, 189] on icon "button" at bounding box center [61, 191] width 5 height 5
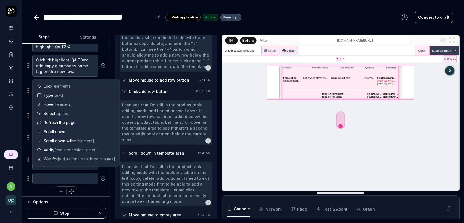
scroll to position [2172, 0]
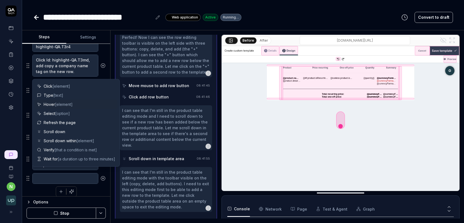
click at [56, 105] on span "[element]" at bounding box center [64, 104] width 18 height 5
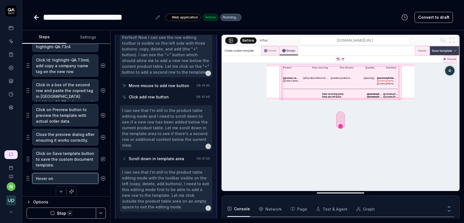
paste textarea "Id: [DOMAIN_NAME]"
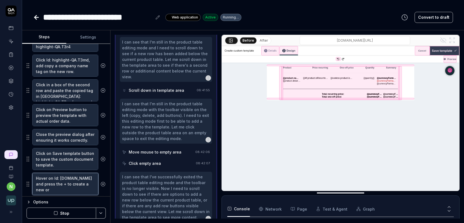
scroll to position [2239, 0]
click at [62, 206] on div "Options Stop" at bounding box center [66, 210] width 88 height 27
click at [61, 212] on button "Stop" at bounding box center [62, 213] width 70 height 11
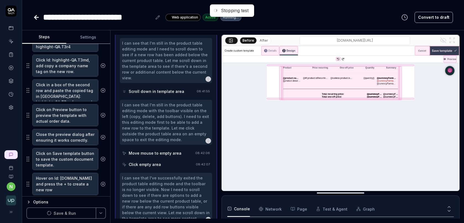
scroll to position [2242, 0]
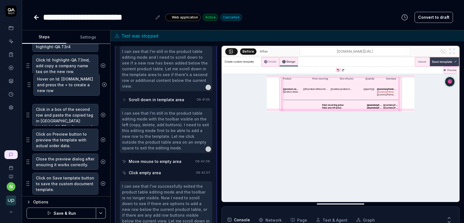
drag, startPoint x: 28, startPoint y: 181, endPoint x: 29, endPoint y: 86, distance: 95.0
click at [29, 86] on fieldset "Left-click at current mouse position to open the user menu. Click on Settings t…" at bounding box center [66, 3] width 79 height 386
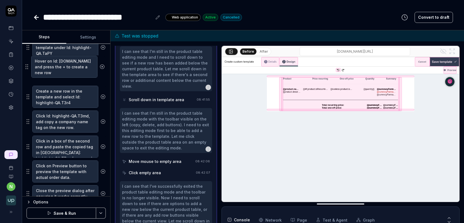
scroll to position [292, 0]
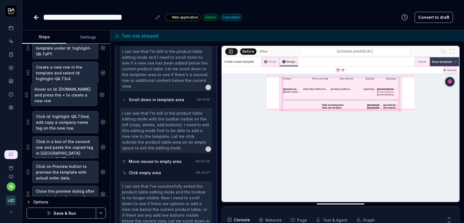
drag, startPoint x: 29, startPoint y: 86, endPoint x: 28, endPoint y: 94, distance: 8.1
click at [28, 94] on fieldset "Left-click at current mouse position to open the user menu. Click on Settings t…" at bounding box center [66, 35] width 79 height 386
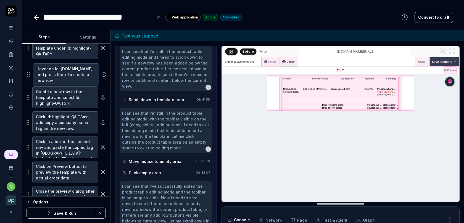
drag, startPoint x: 30, startPoint y: 97, endPoint x: 30, endPoint y: 76, distance: 20.4
click at [30, 76] on fieldset "Left-click at current mouse position to open the user menu. Click on Settings t…" at bounding box center [66, 35] width 79 height 386
click at [65, 213] on button "Save & Run" at bounding box center [62, 213] width 70 height 11
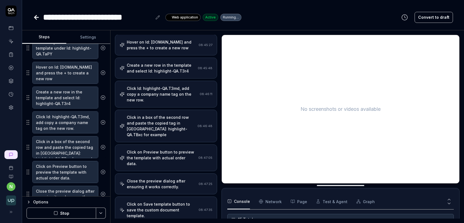
scroll to position [374, 0]
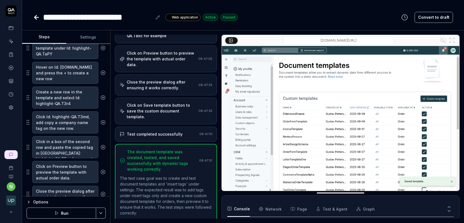
click at [164, 131] on div "Test completed successfully" at bounding box center [155, 134] width 56 height 6
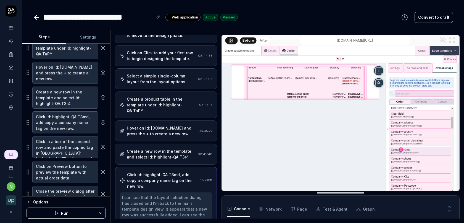
scroll to position [187, 0]
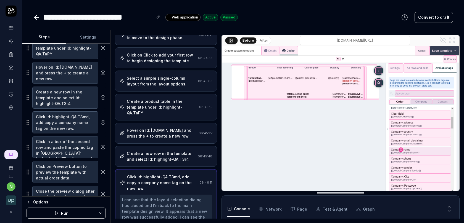
click at [159, 151] on div "Create a new row in the template and select Id: highlight-QA.T3r4" at bounding box center [161, 157] width 69 height 12
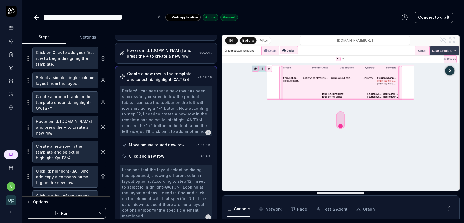
scroll to position [237, 0]
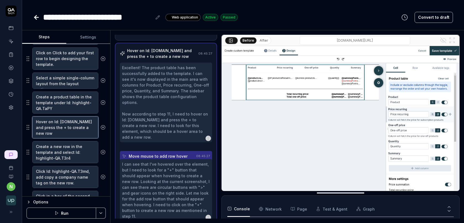
click at [62, 124] on textarea "Hover on Id: [DOMAIN_NAME] and press the + to create a new row" at bounding box center [65, 127] width 66 height 22
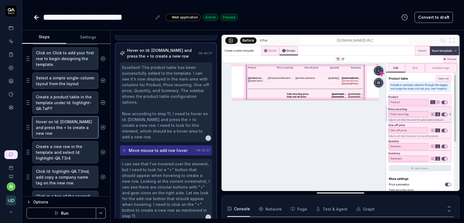
drag, startPoint x: 54, startPoint y: 119, endPoint x: 81, endPoint y: 131, distance: 29.8
click at [81, 131] on textarea "Hover on Id: [DOMAIN_NAME] and press the + to create a new row" at bounding box center [65, 127] width 66 height 22
click at [69, 216] on button "Save & Run" at bounding box center [62, 213] width 70 height 11
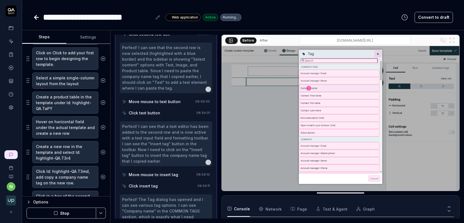
scroll to position [856, 0]
